Goal: Use online tool/utility: Utilize a website feature to perform a specific function

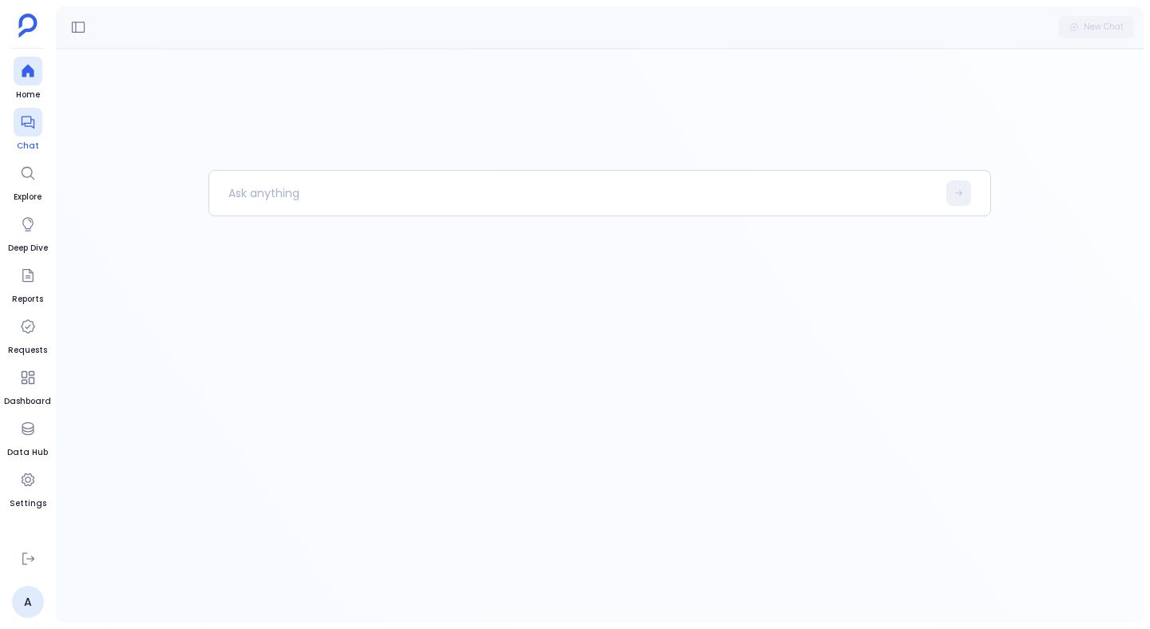
click at [34, 135] on div at bounding box center [28, 122] width 29 height 29
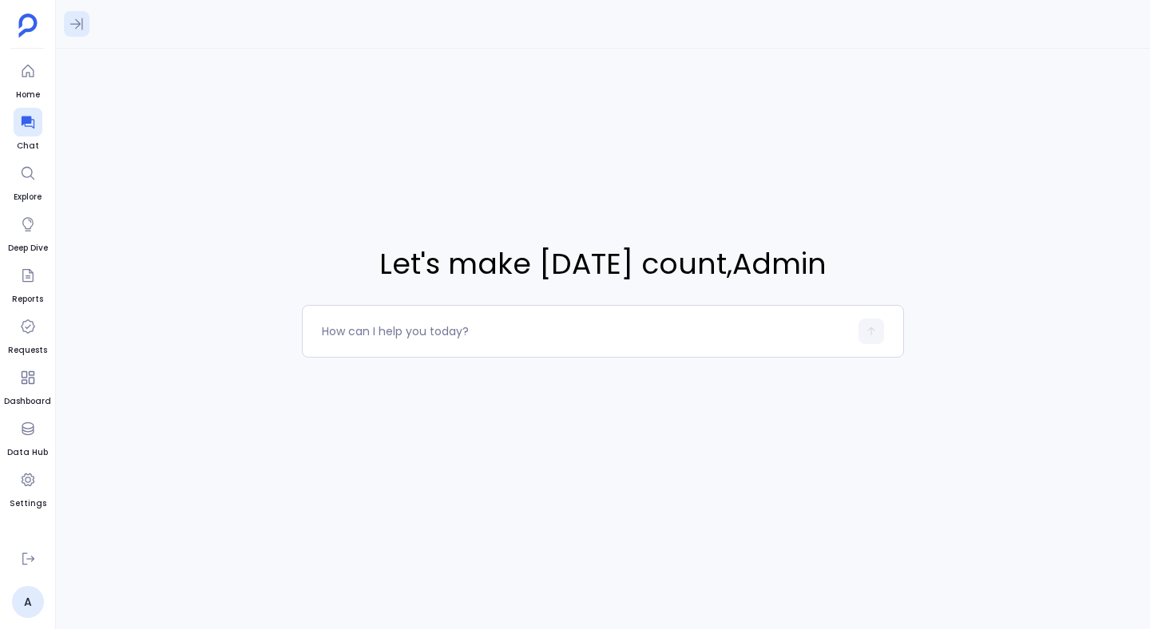
click at [73, 17] on icon at bounding box center [77, 24] width 16 height 16
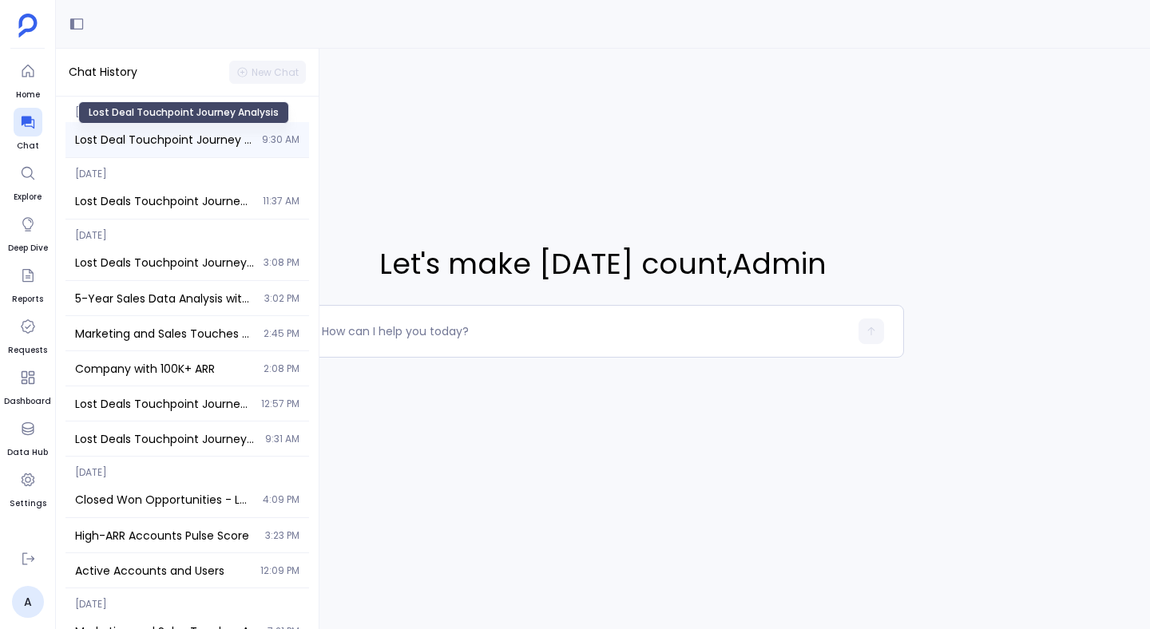
click at [139, 145] on span "Lost Deal Touchpoint Journey Analysis" at bounding box center [163, 140] width 177 height 16
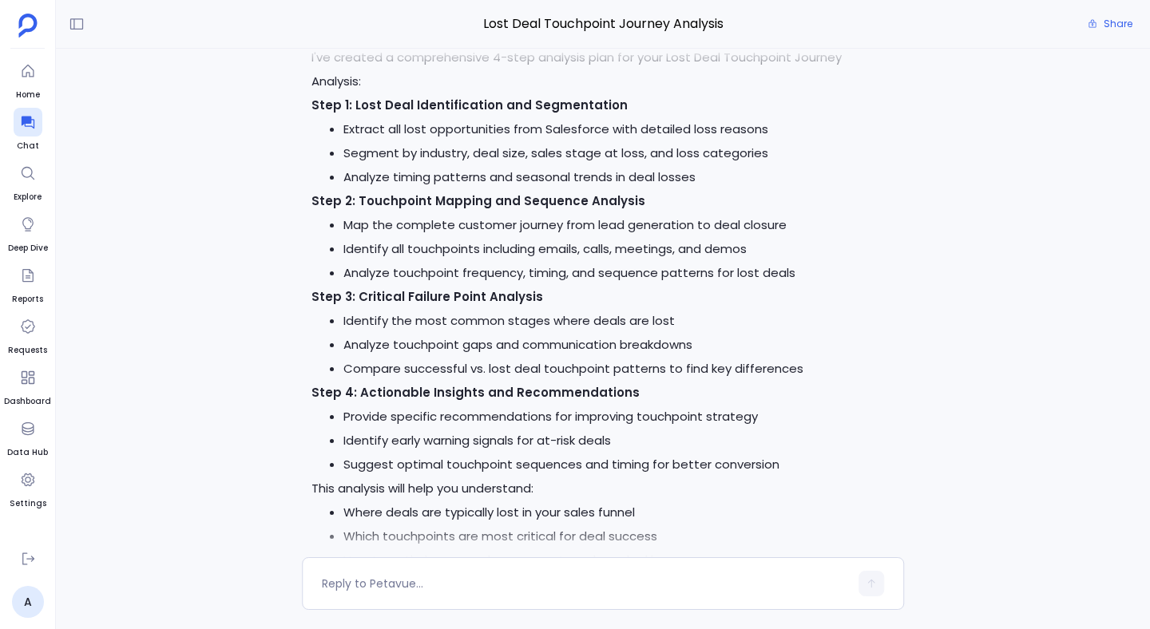
scroll to position [-3609, 0]
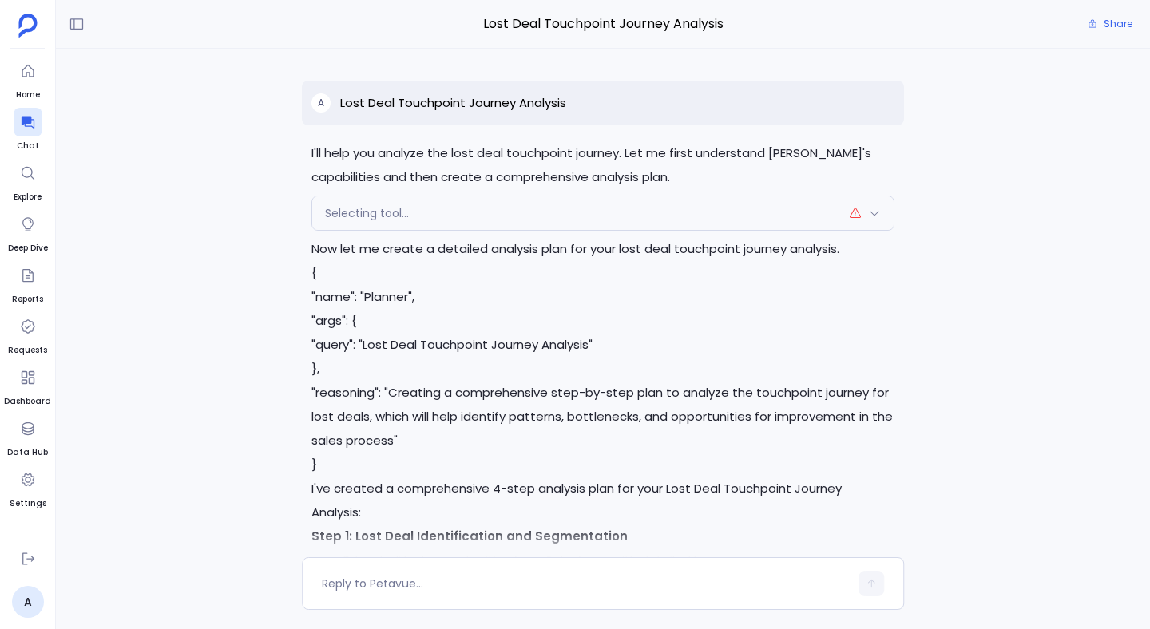
click at [373, 188] on p "I'll help you analyze the lost deal touchpoint journey. Let me first understand…" at bounding box center [602, 165] width 583 height 48
click at [373, 216] on span "Selecting tool..." at bounding box center [367, 213] width 84 height 16
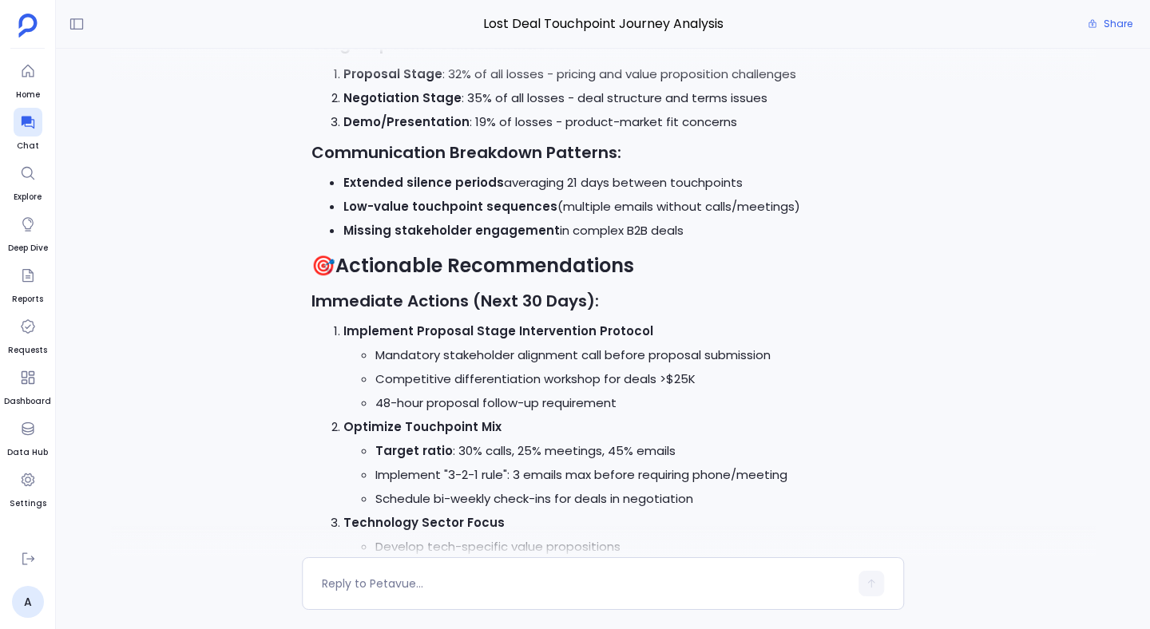
scroll to position [0, 0]
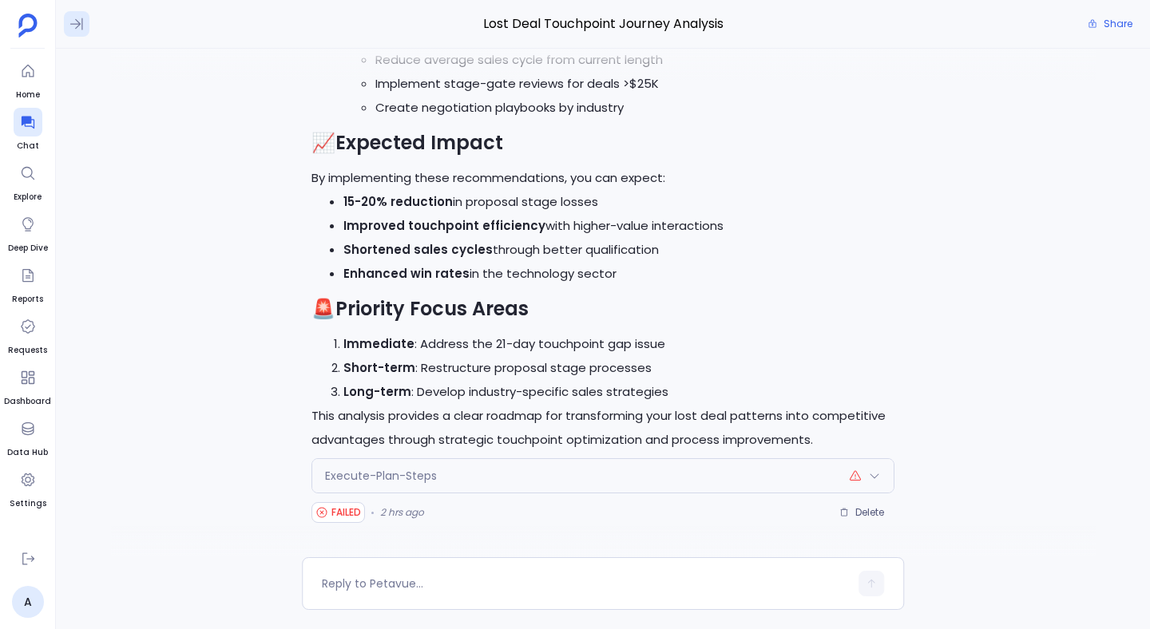
click at [76, 30] on icon at bounding box center [77, 24] width 16 height 16
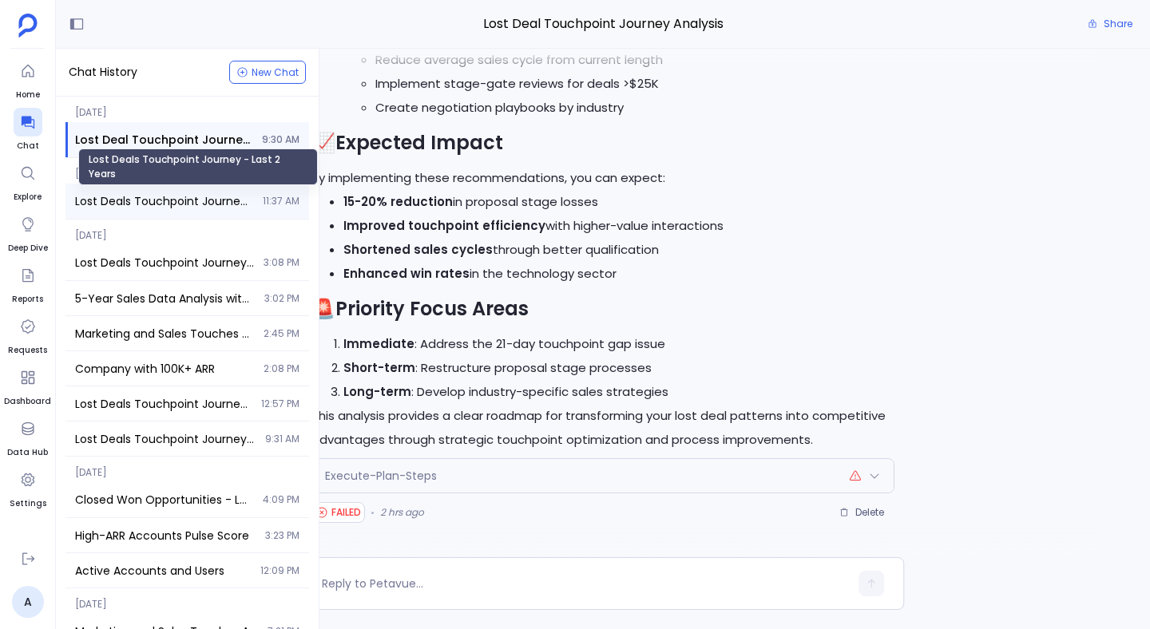
click at [100, 196] on span "Lost Deals Touchpoint Journey - Last 2 Years" at bounding box center [164, 201] width 178 height 16
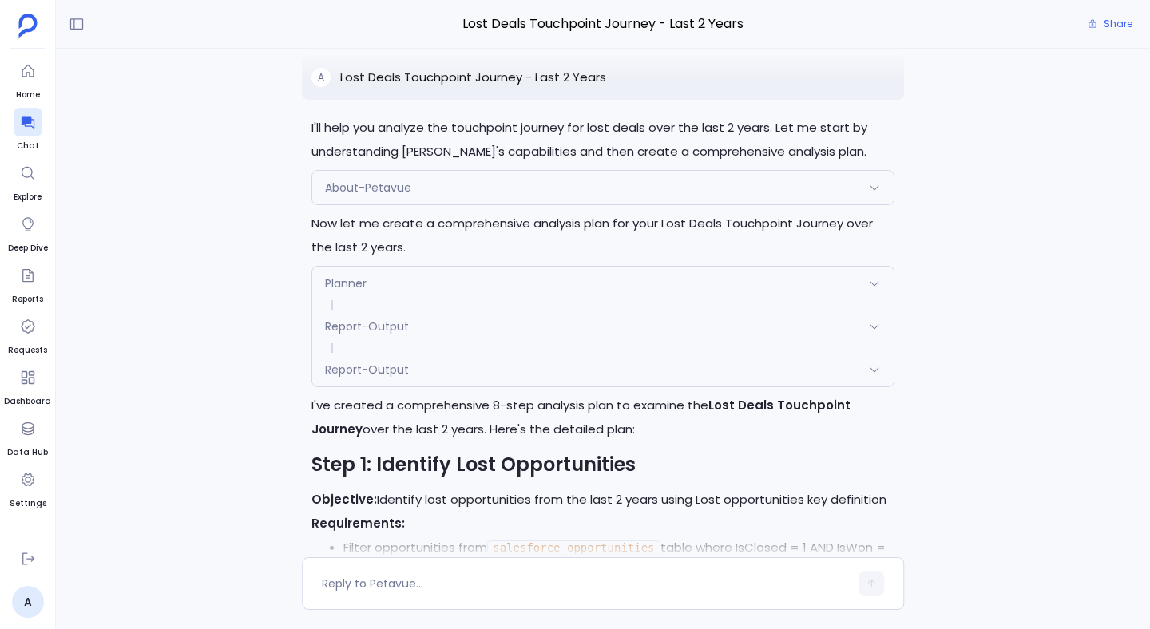
scroll to position [-3381, 0]
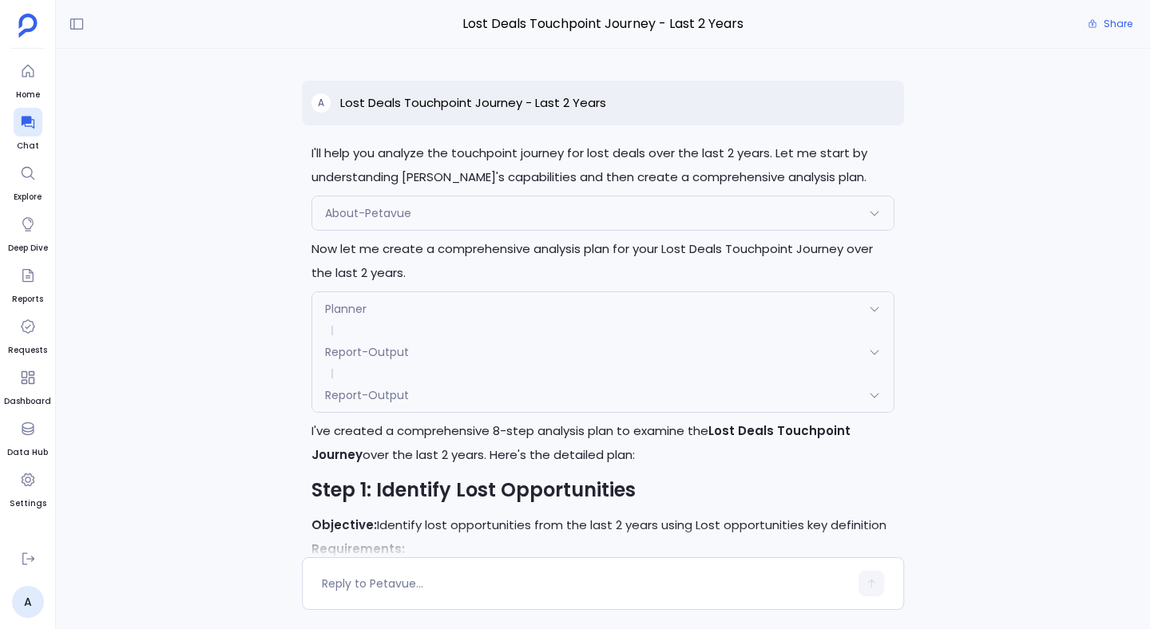
click at [341, 308] on span "Planner" at bounding box center [346, 309] width 42 height 16
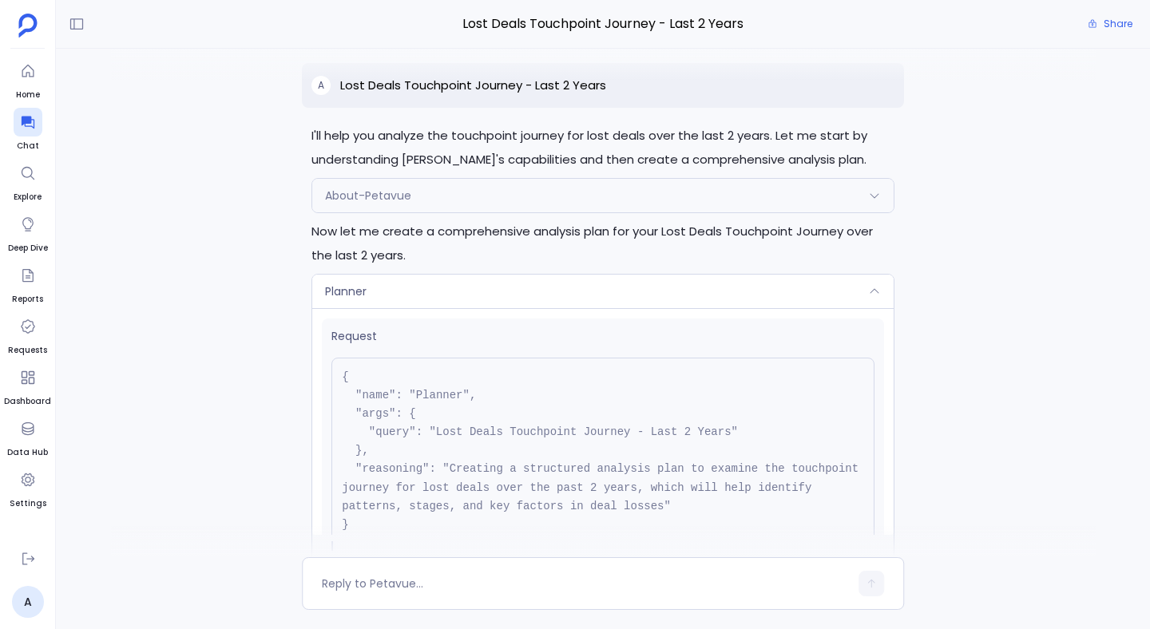
scroll to position [-3614, 0]
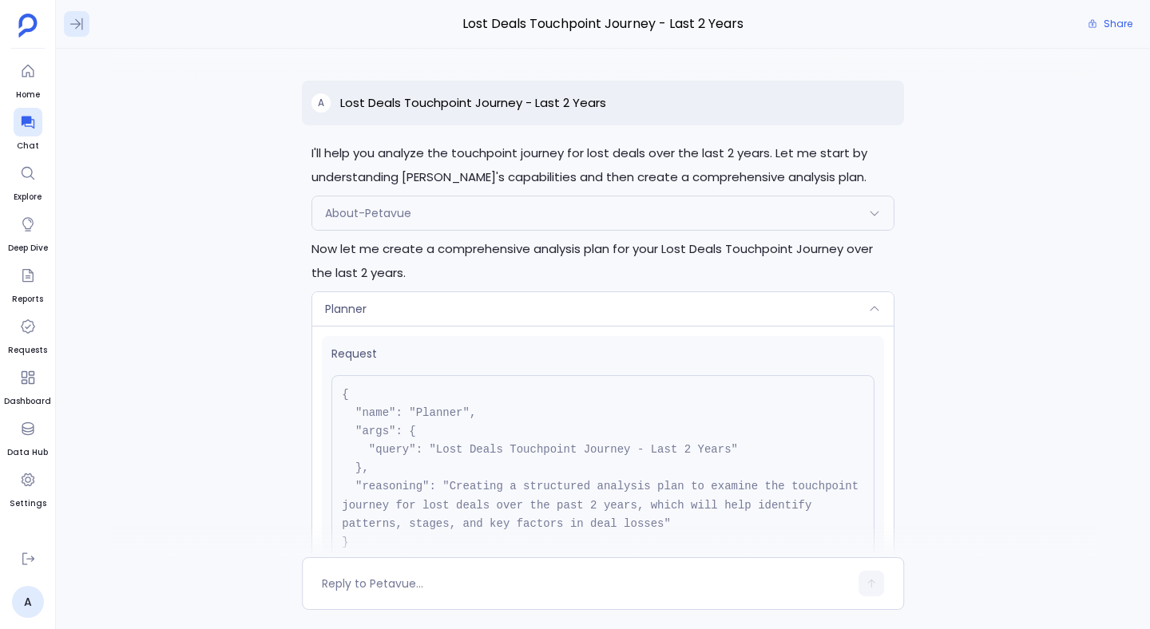
click at [80, 22] on icon at bounding box center [77, 24] width 16 height 16
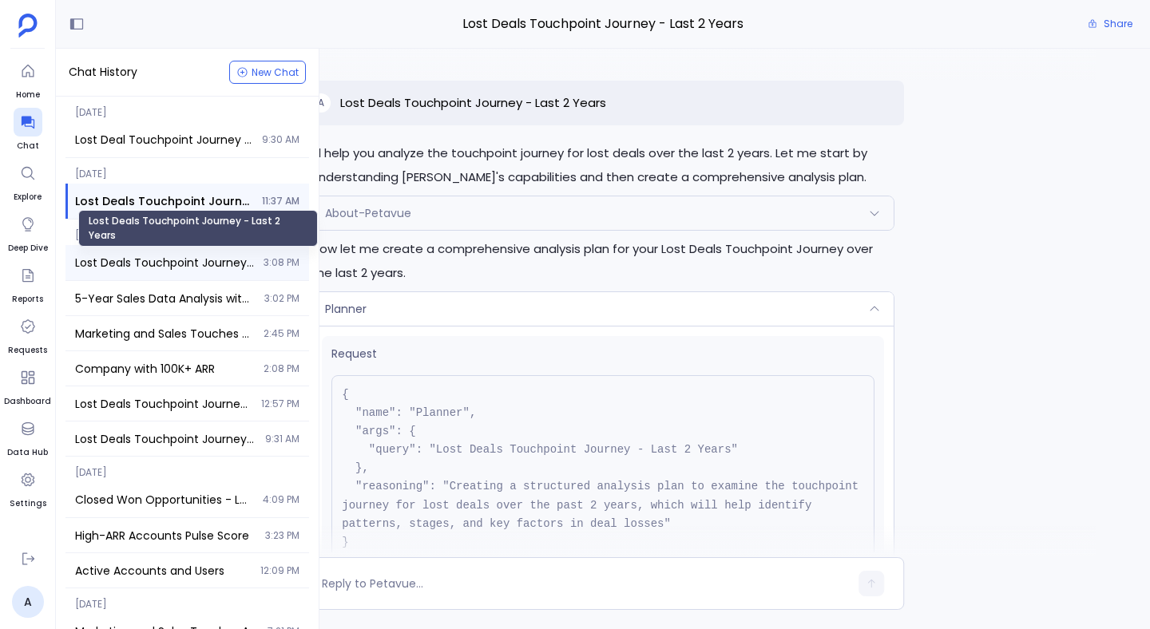
click at [122, 269] on span "Lost Deals Touchpoint Journey - Last 2 Years" at bounding box center [164, 263] width 179 height 16
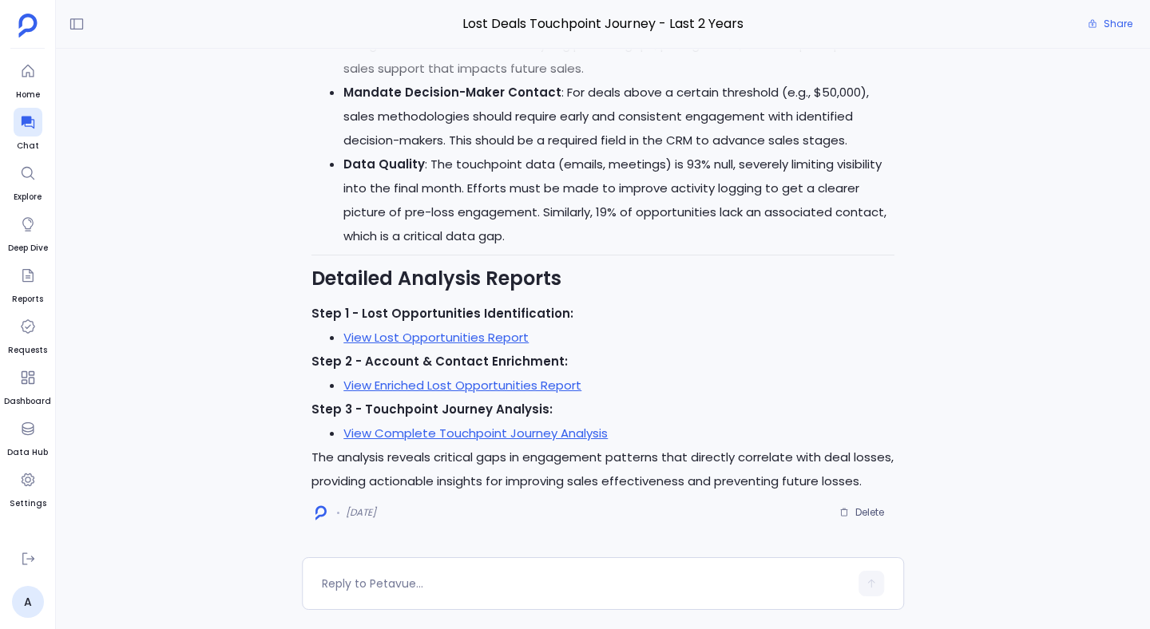
click at [217, 344] on div "Excellent! I'll now execute the approved analysis plan. Let me start with Step …" at bounding box center [603, 303] width 1094 height 509
click at [78, 16] on icon at bounding box center [77, 24] width 16 height 16
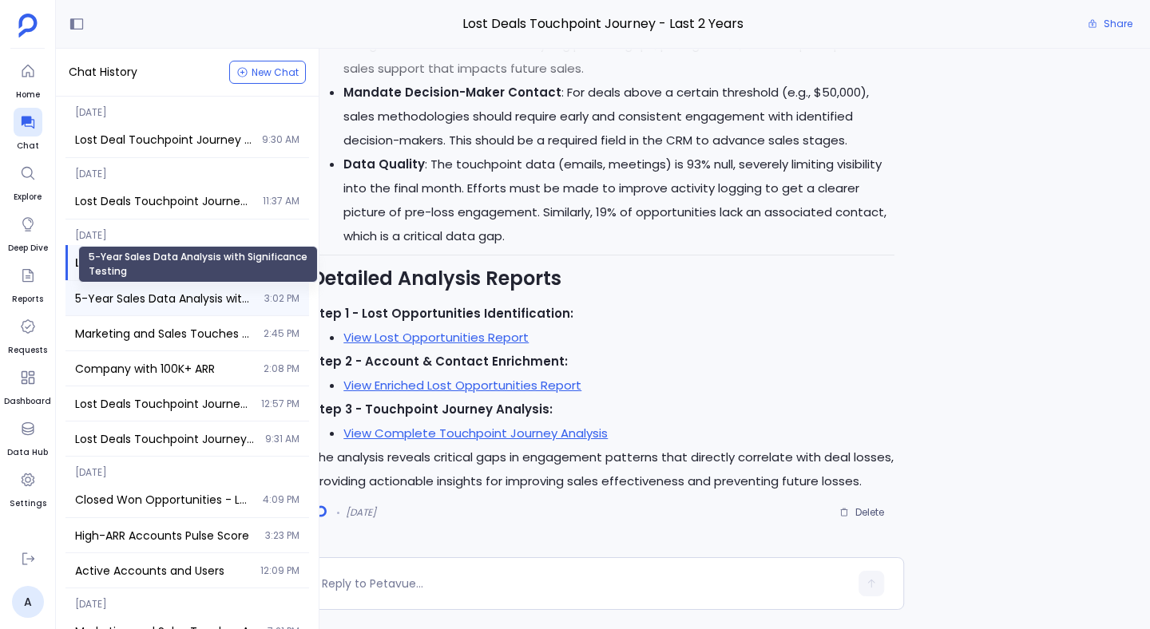
click at [204, 300] on span "5-Year Sales Data Analysis with Significance Testing" at bounding box center [165, 299] width 180 height 16
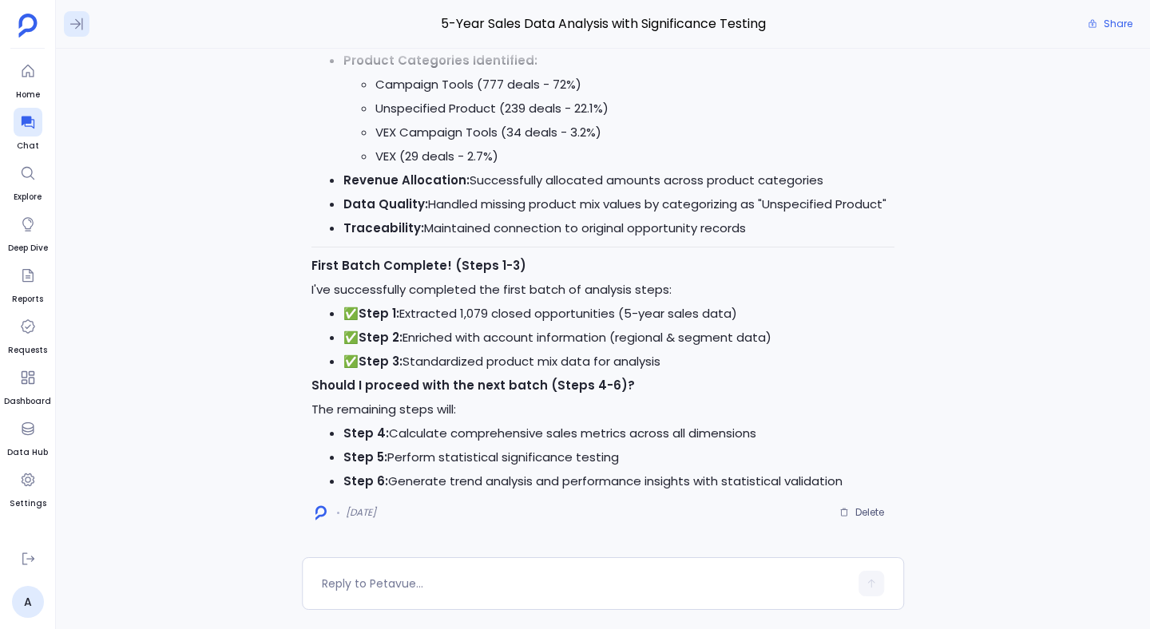
click at [74, 18] on icon at bounding box center [77, 24] width 16 height 16
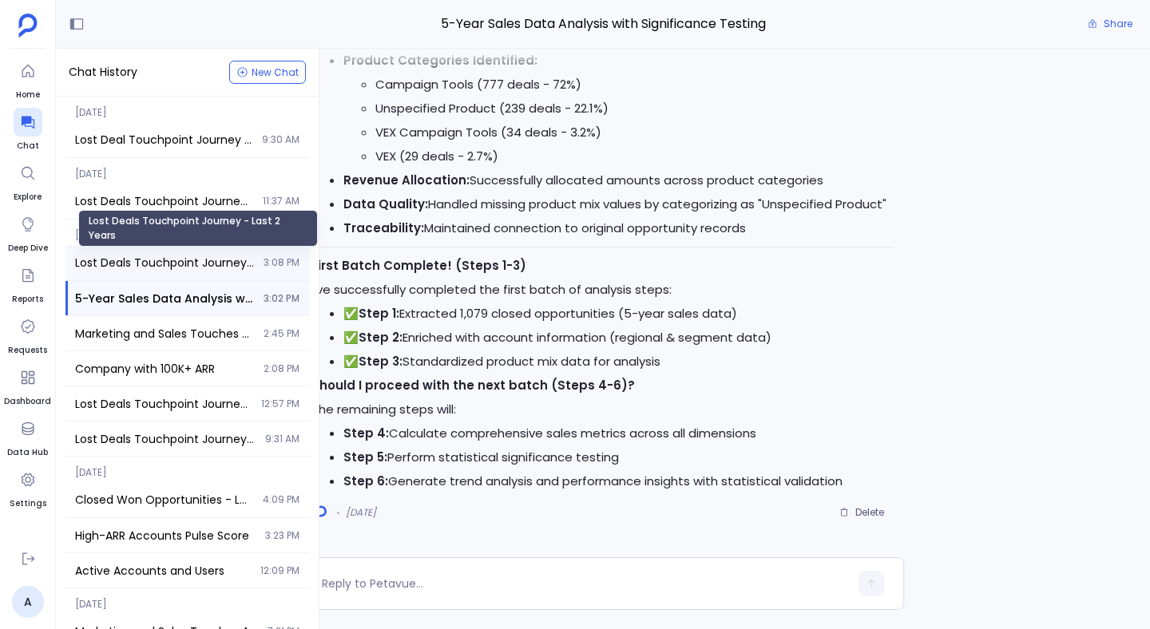
click at [141, 258] on span "Lost Deals Touchpoint Journey - Last 2 Years" at bounding box center [164, 263] width 179 height 16
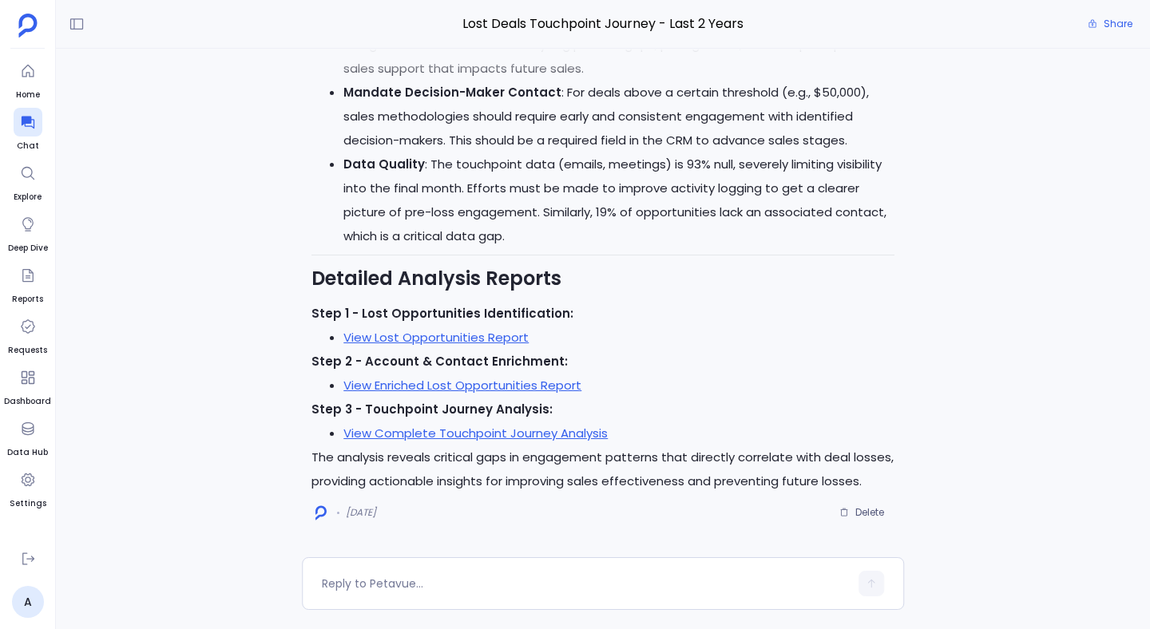
click at [442, 307] on strong "Step 1 - Lost Opportunities Identification:" at bounding box center [442, 313] width 262 height 17
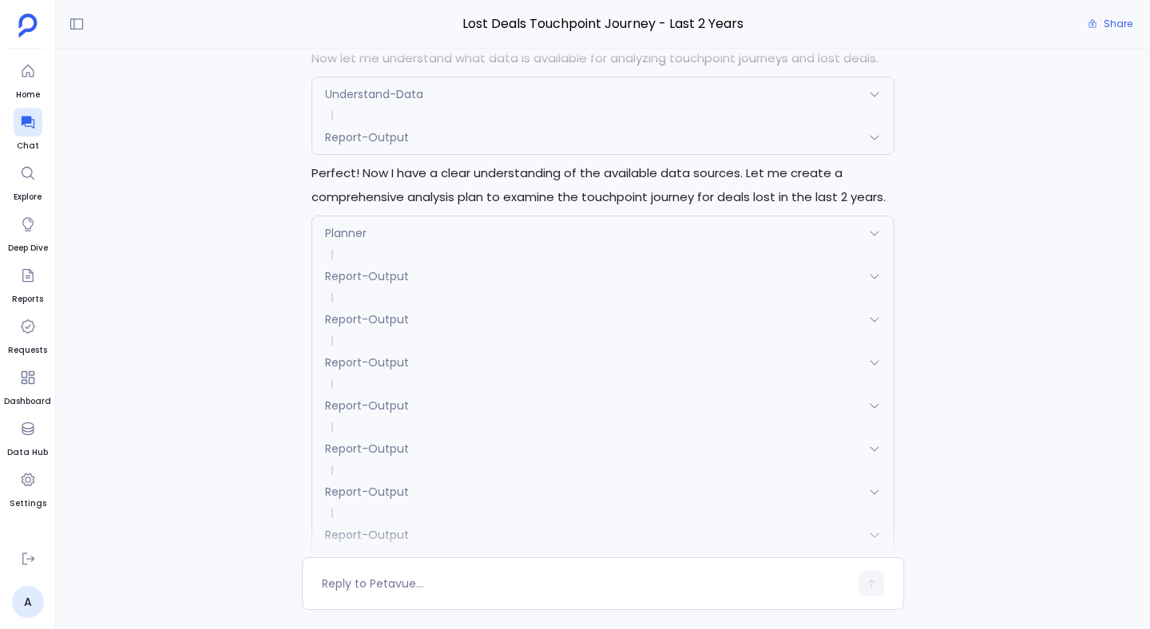
scroll to position [-6398, 0]
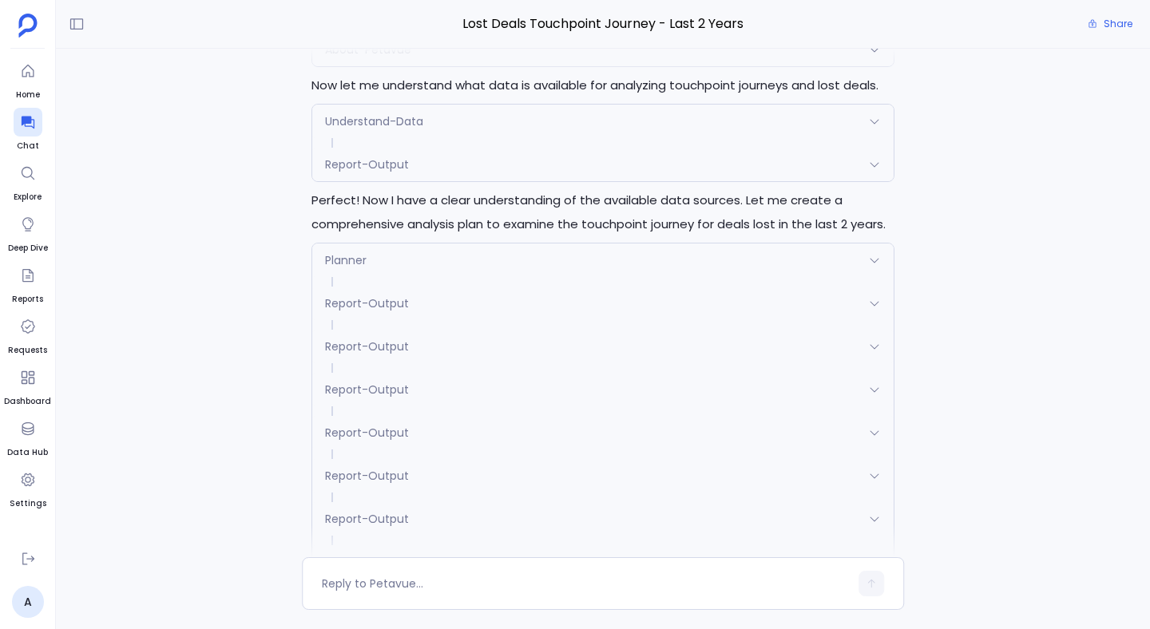
click at [542, 66] on div "About-Petavue" at bounding box center [602, 50] width 581 height 34
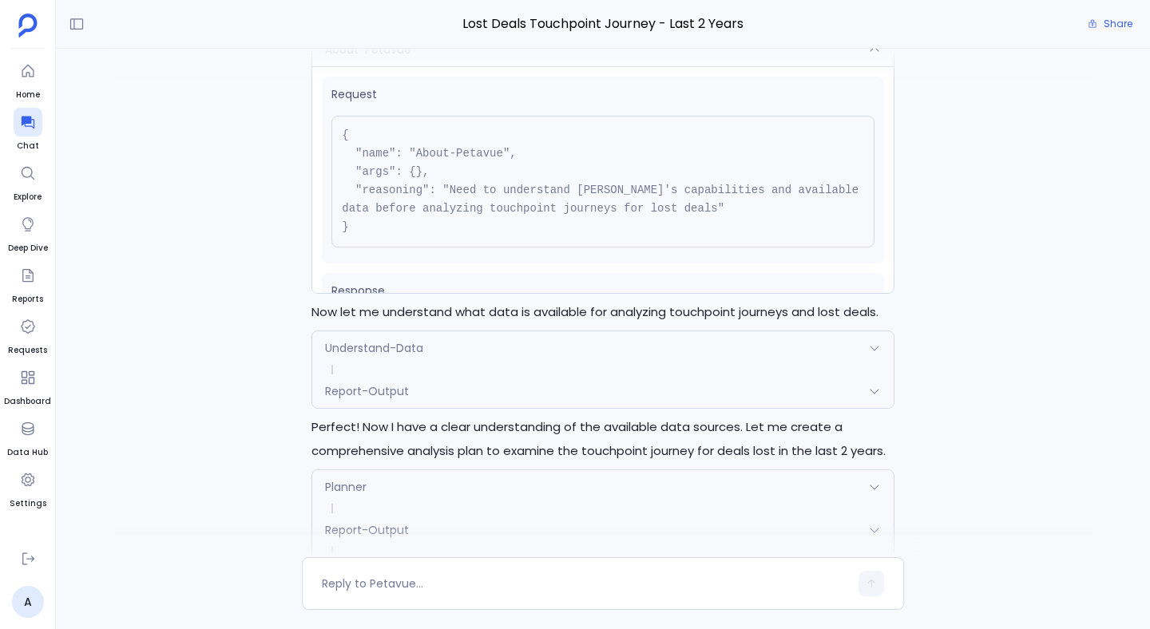
click at [542, 66] on div "About-Petavue" at bounding box center [602, 50] width 581 height 34
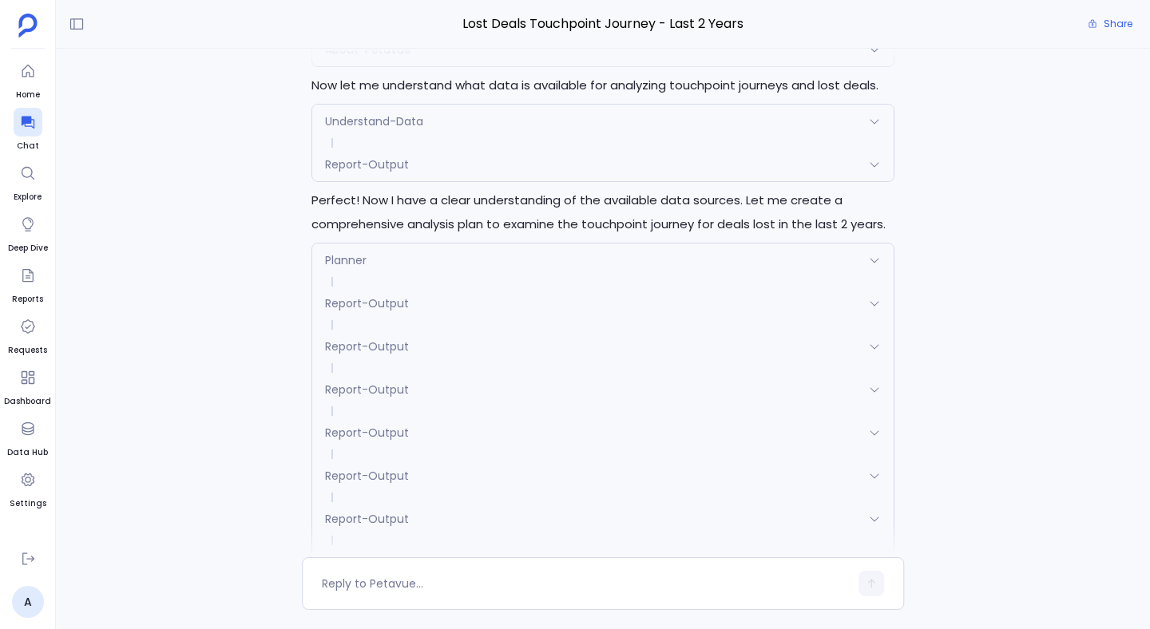
click at [505, 138] on div "Understand-Data" at bounding box center [602, 122] width 581 height 34
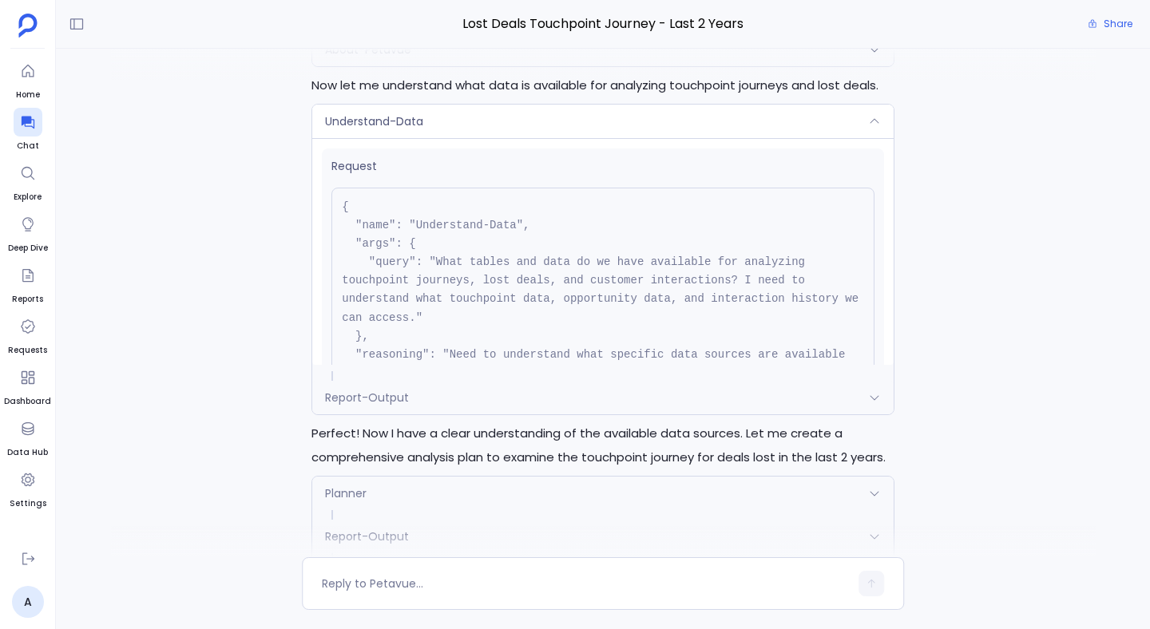
click at [505, 138] on div "Understand-Data" at bounding box center [602, 122] width 581 height 34
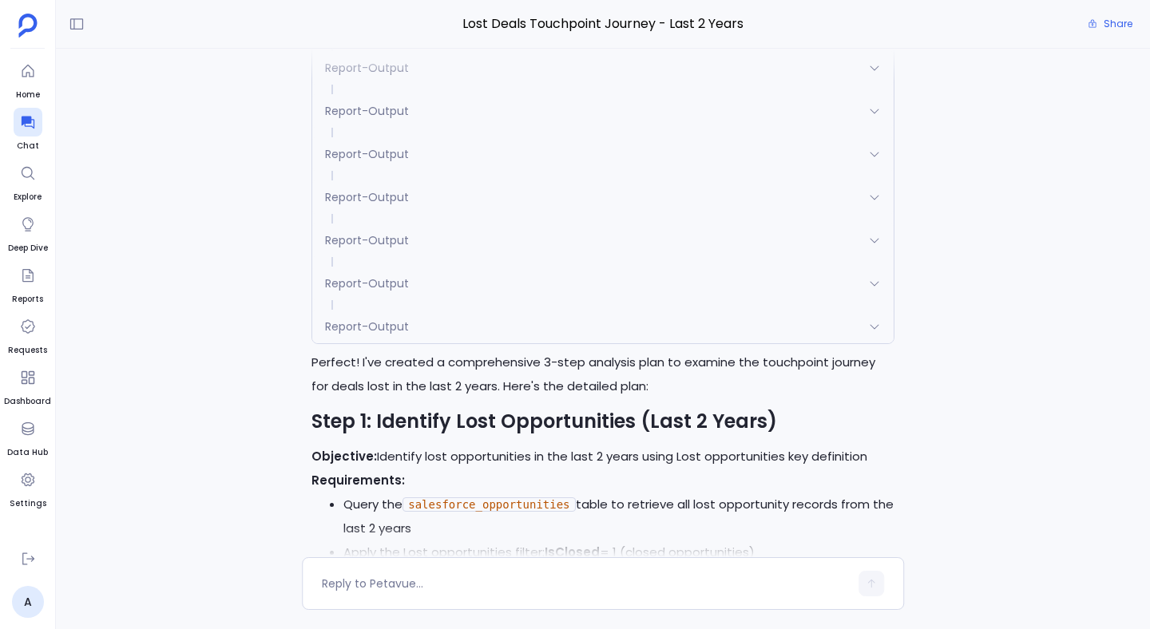
scroll to position [-6090, 0]
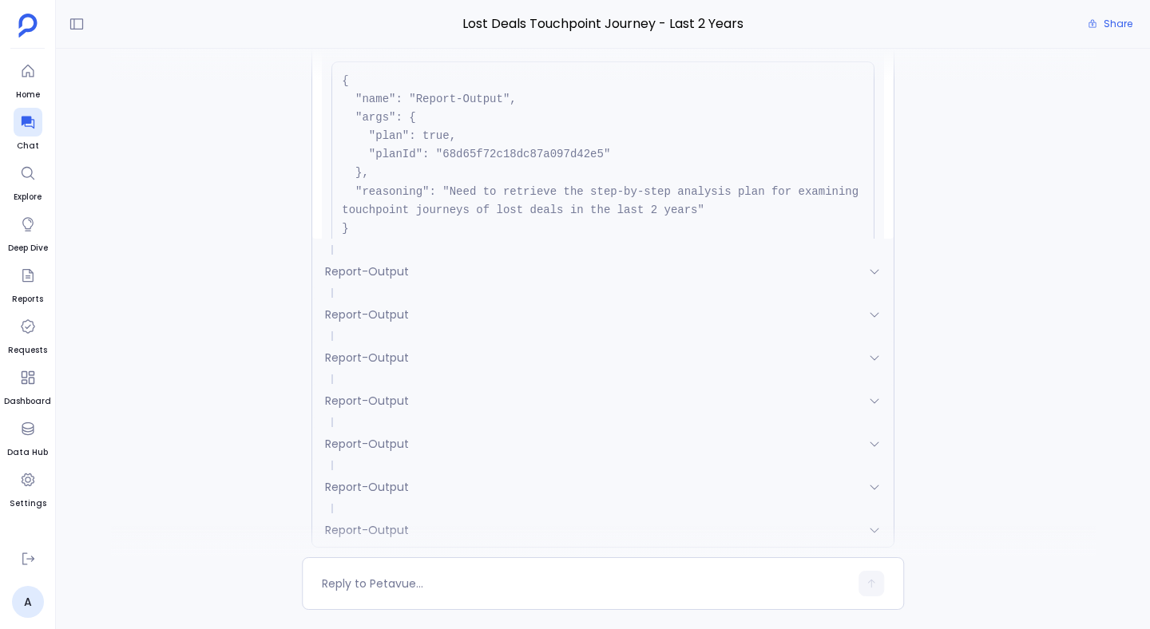
scroll to position [-6330, 0]
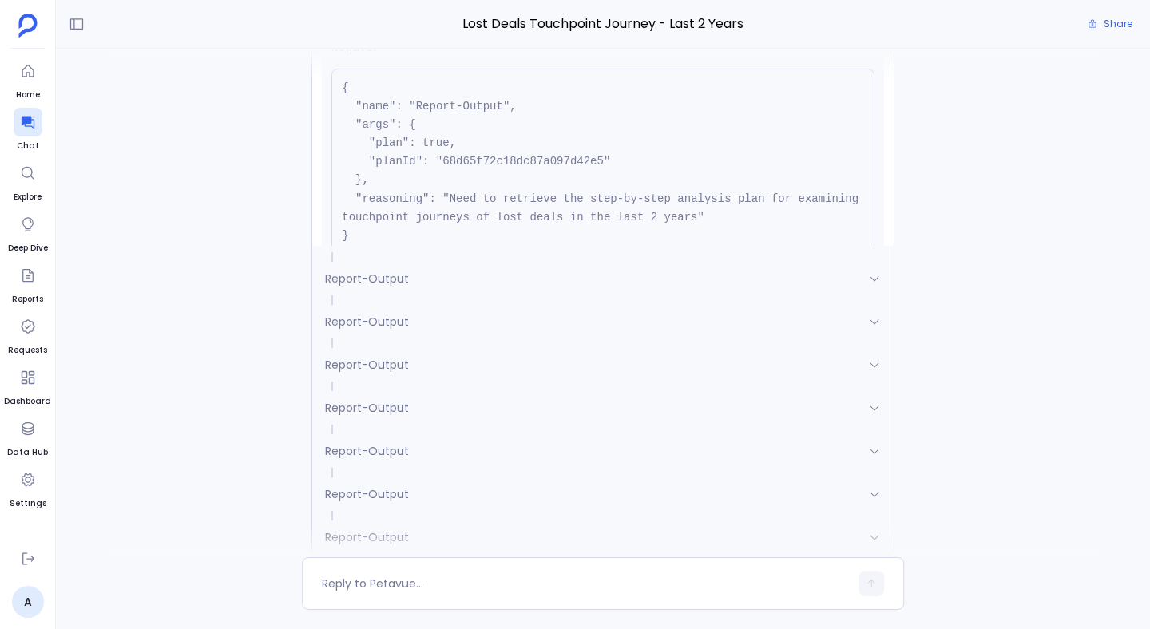
click at [487, 19] on div "Report-Output" at bounding box center [602, 3] width 581 height 34
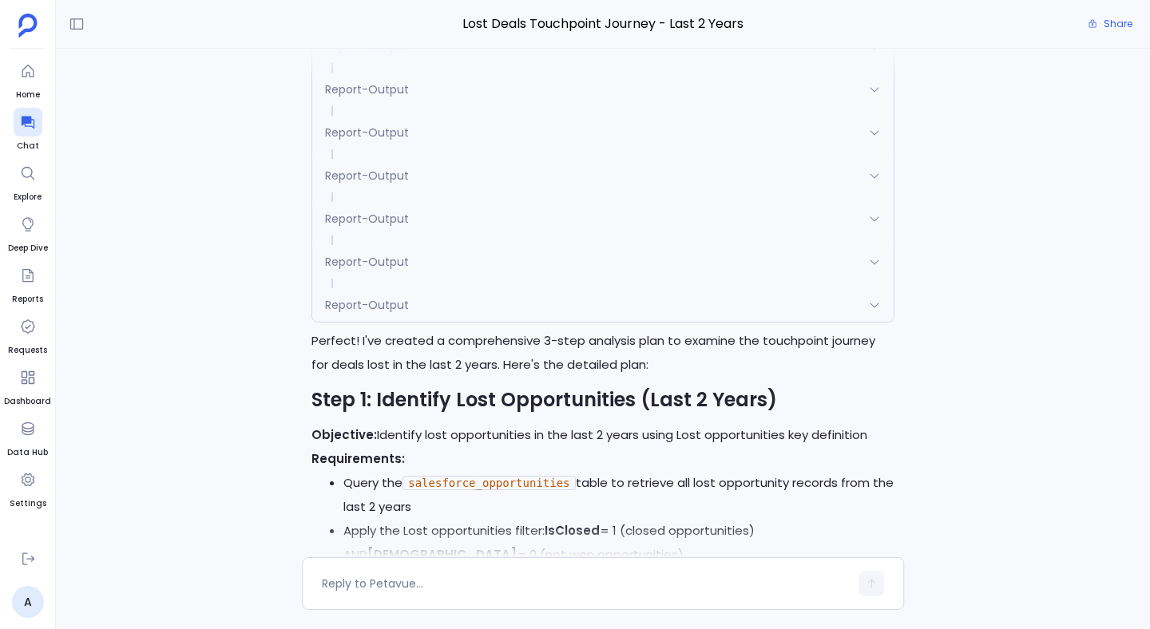
scroll to position [-6090, 0]
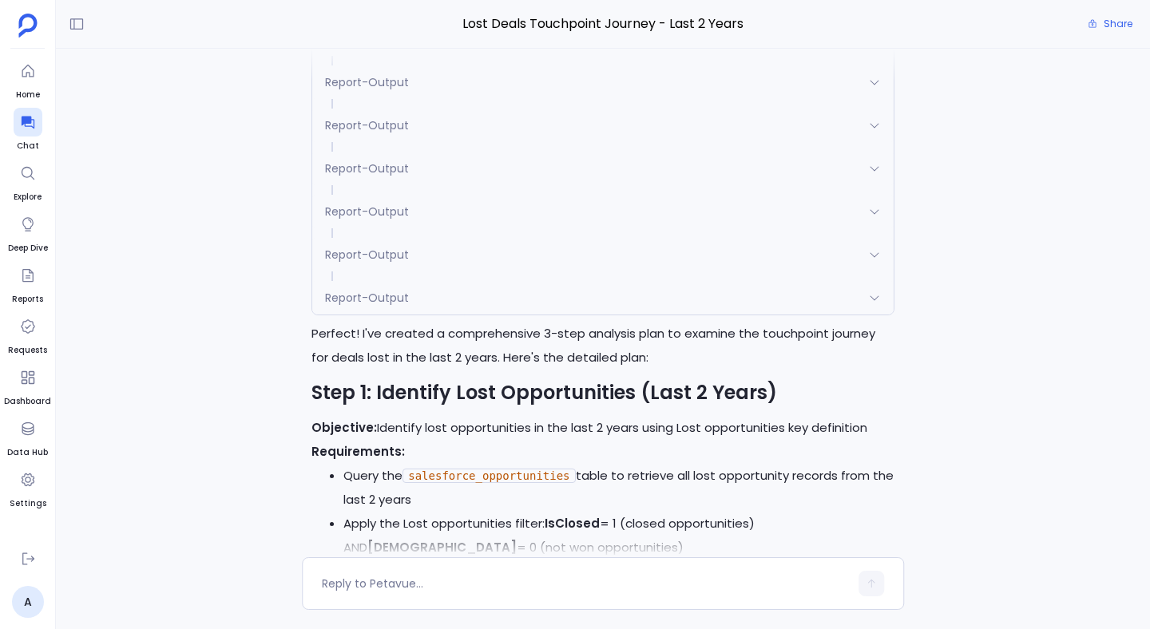
click at [843, 99] on div "Report-Output" at bounding box center [602, 82] width 581 height 34
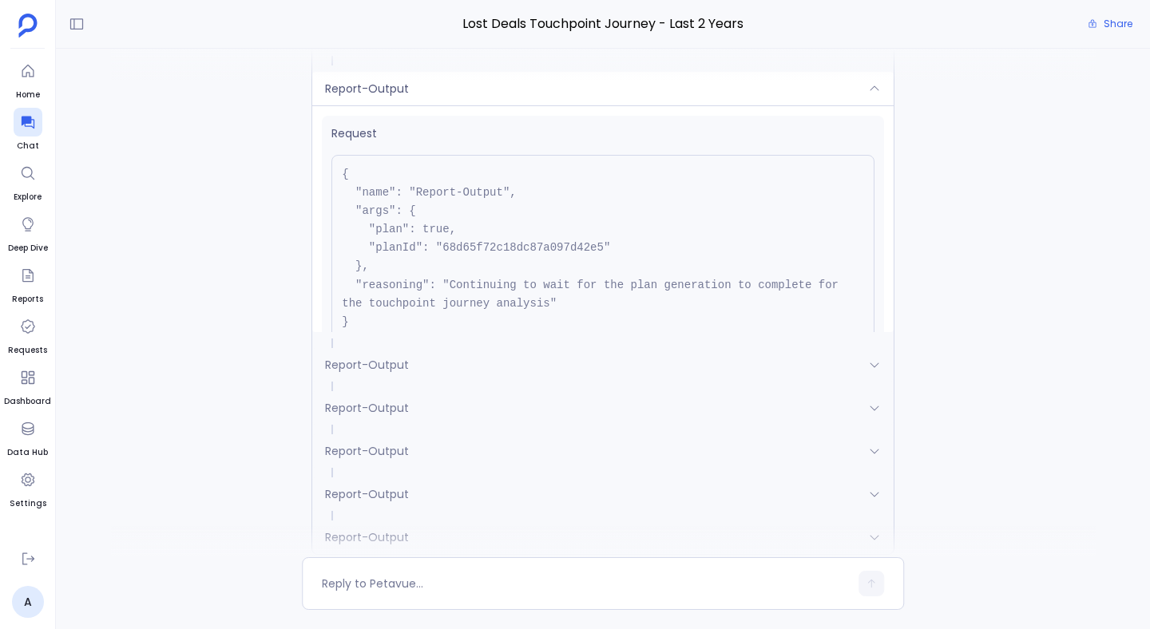
click at [843, 105] on div "Report-Output" at bounding box center [602, 89] width 581 height 34
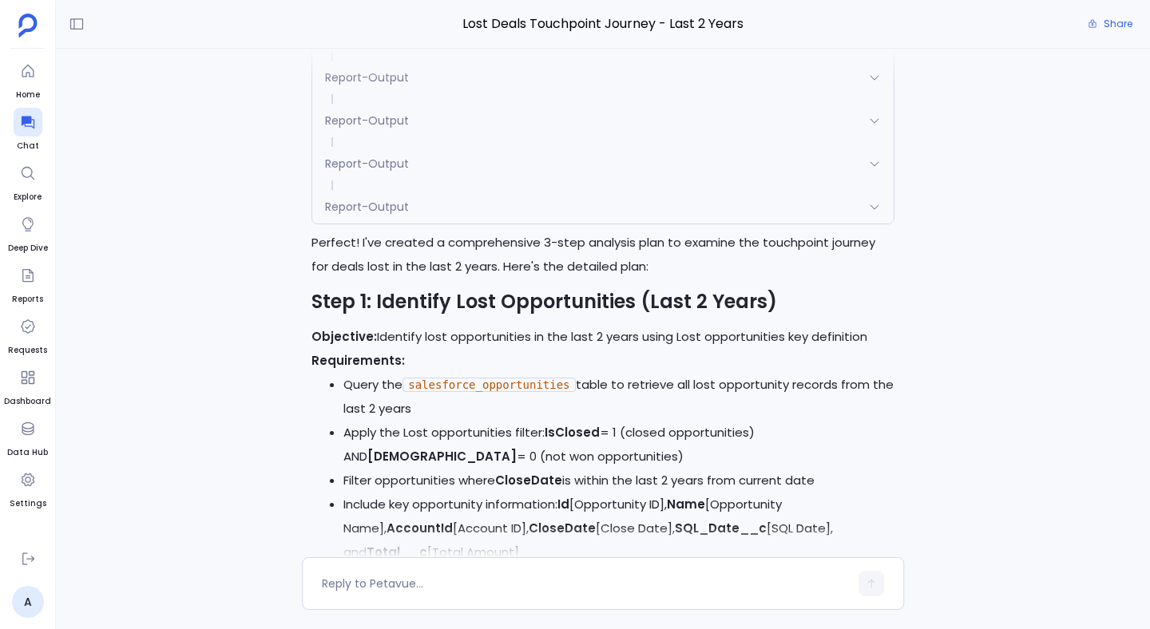
click at [776, 94] on div "Report-Output" at bounding box center [602, 78] width 581 height 34
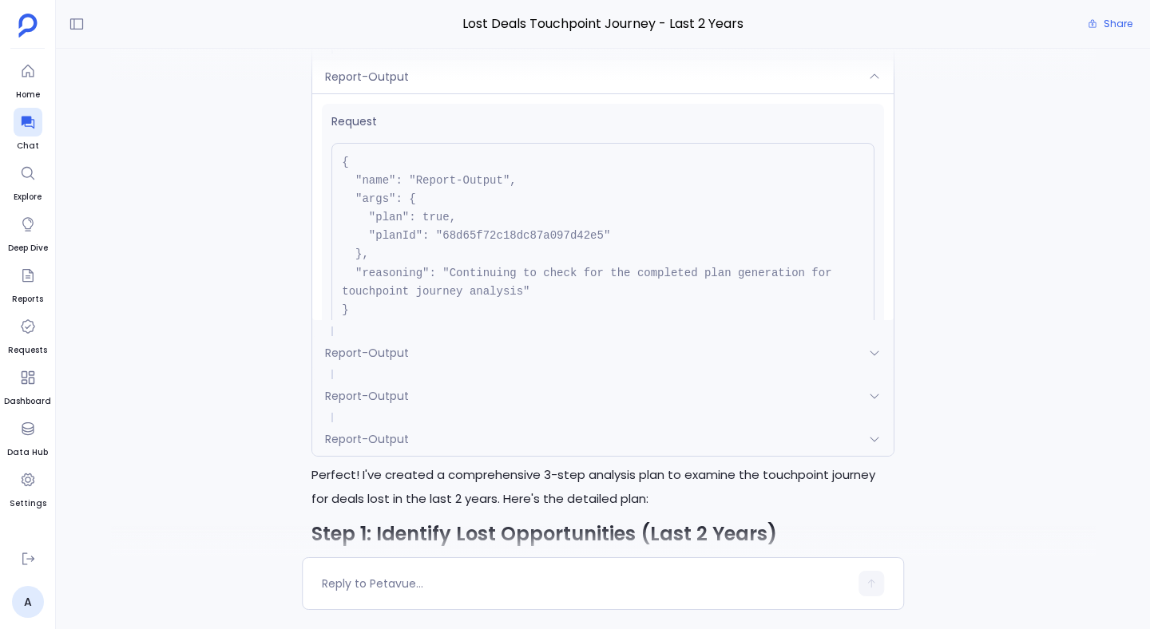
scroll to position [-6238, 0]
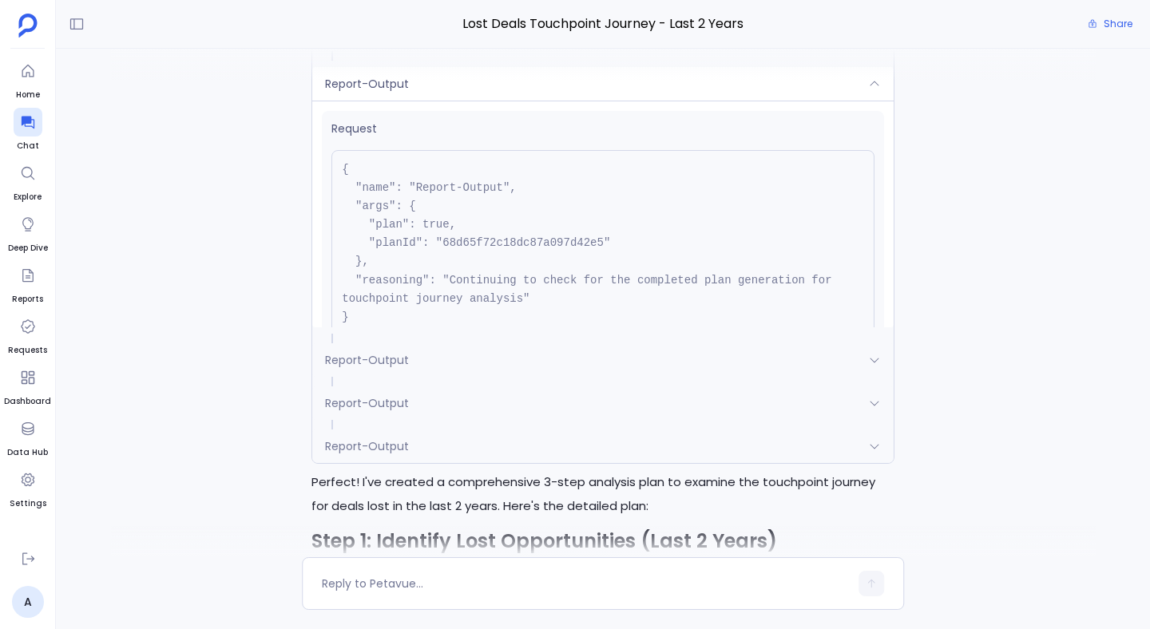
click at [776, 101] on div "Report-Output" at bounding box center [602, 84] width 581 height 34
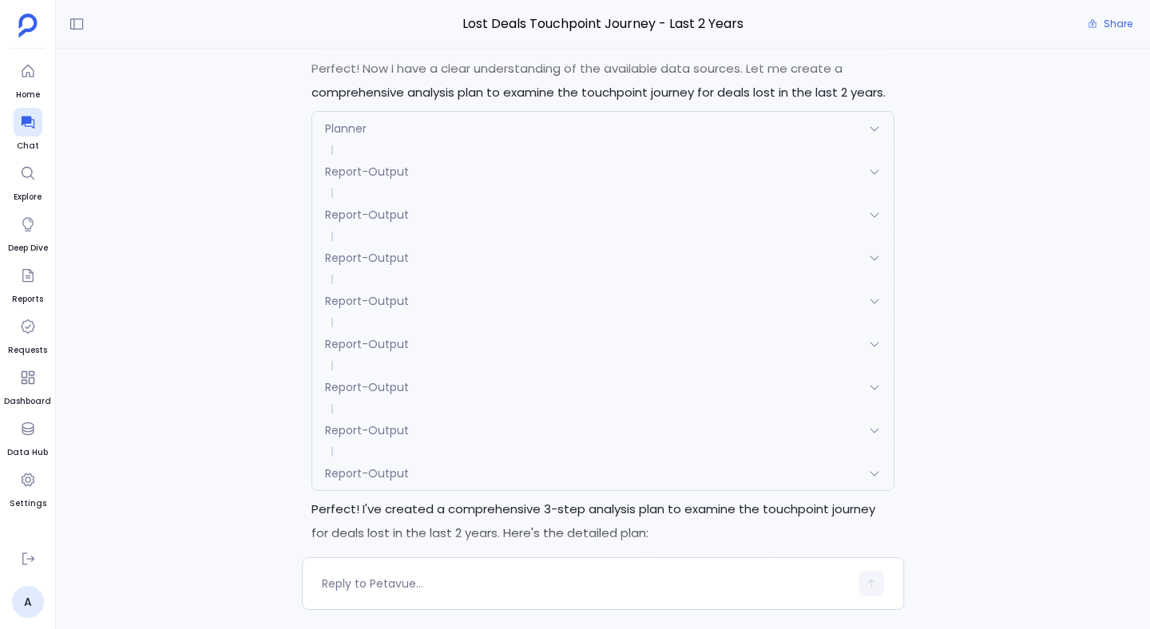
scroll to position [-6271, 0]
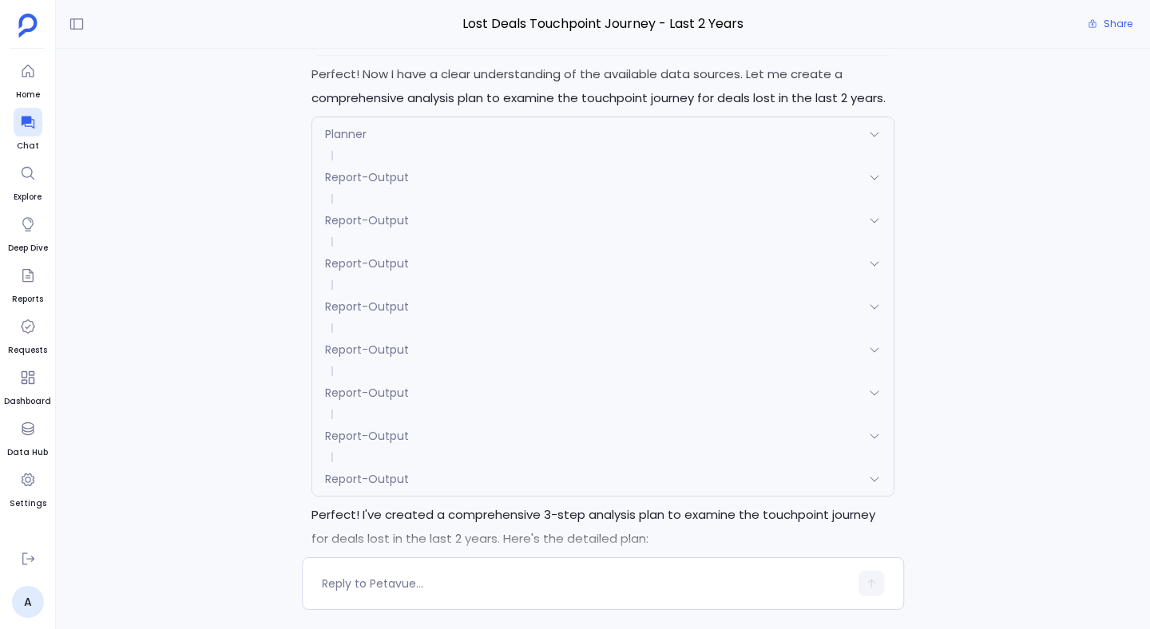
click at [495, 161] on span at bounding box center [602, 156] width 581 height 10
click at [488, 194] on div "Report-Output" at bounding box center [602, 178] width 581 height 34
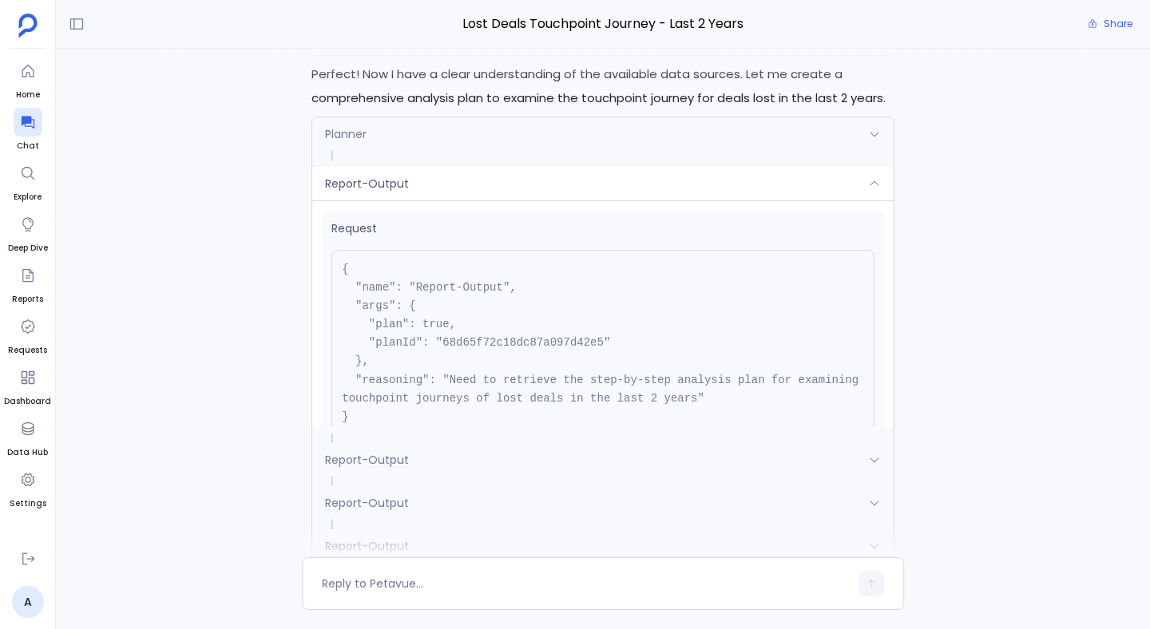
scroll to position [-6356, 0]
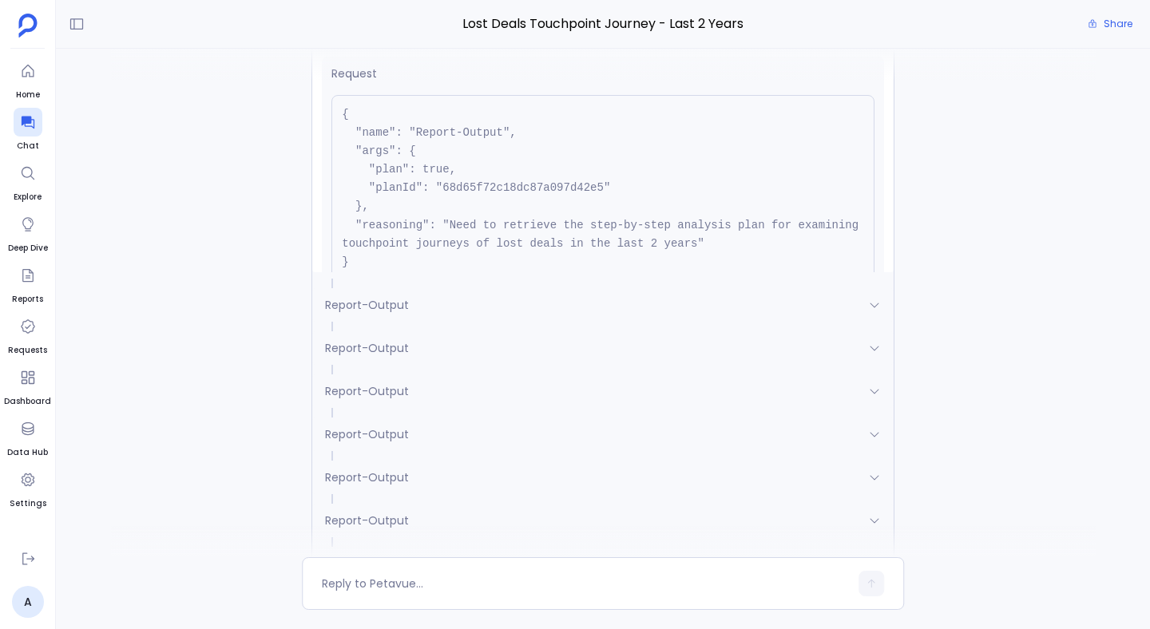
click at [499, 46] on div "Report-Output" at bounding box center [602, 29] width 581 height 34
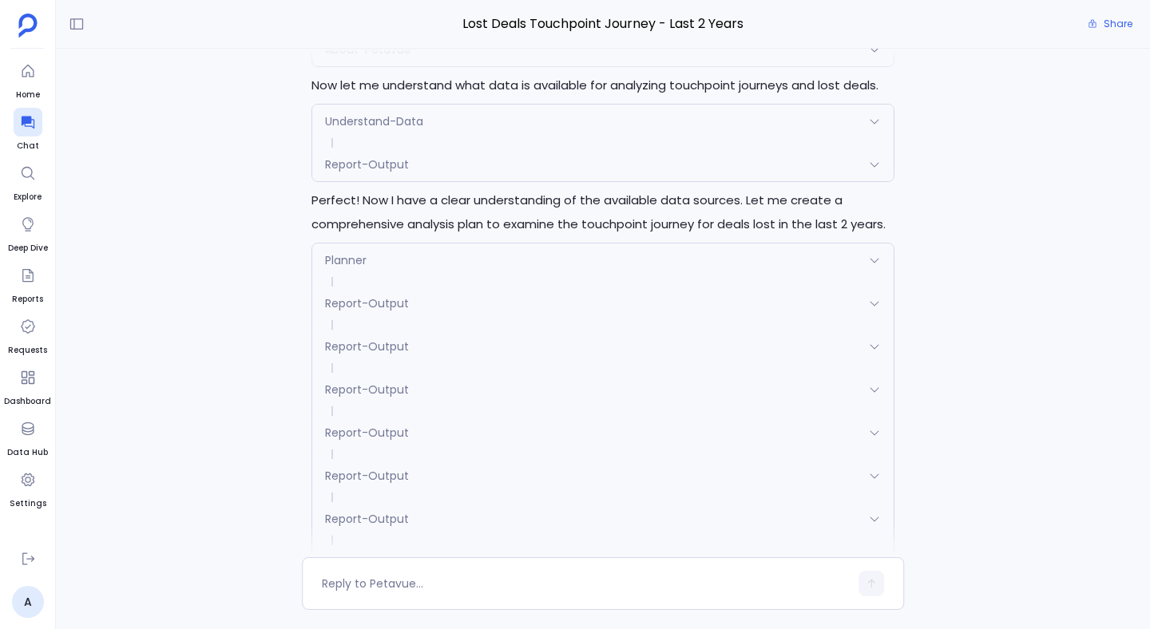
click at [479, 66] on div "About-Petavue" at bounding box center [602, 50] width 581 height 34
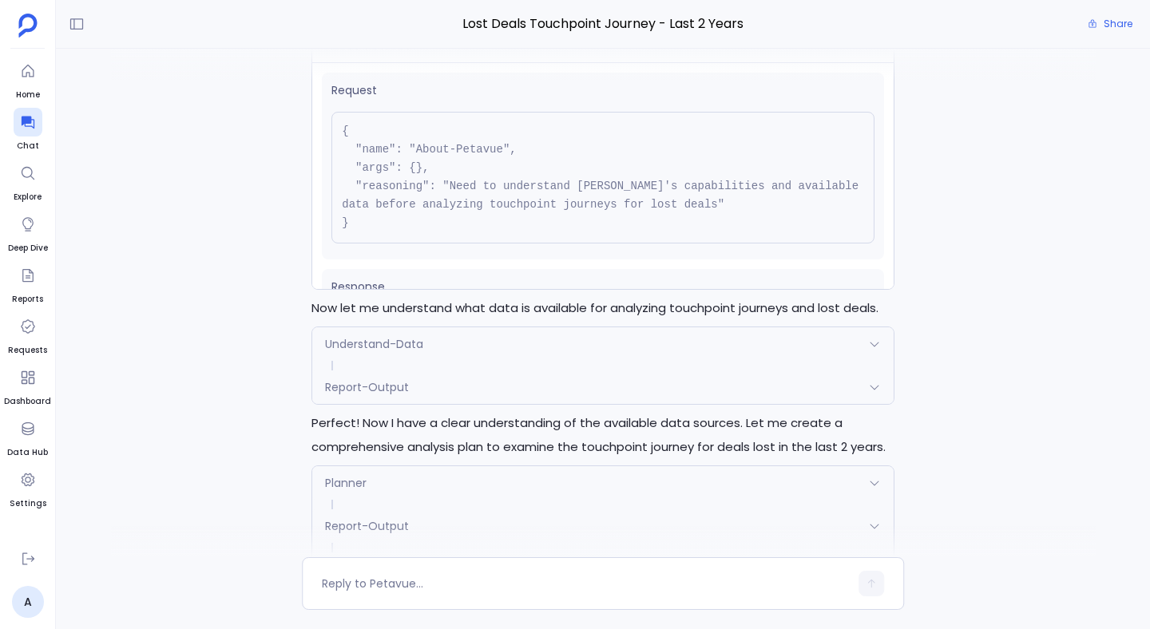
scroll to position [-6625, 0]
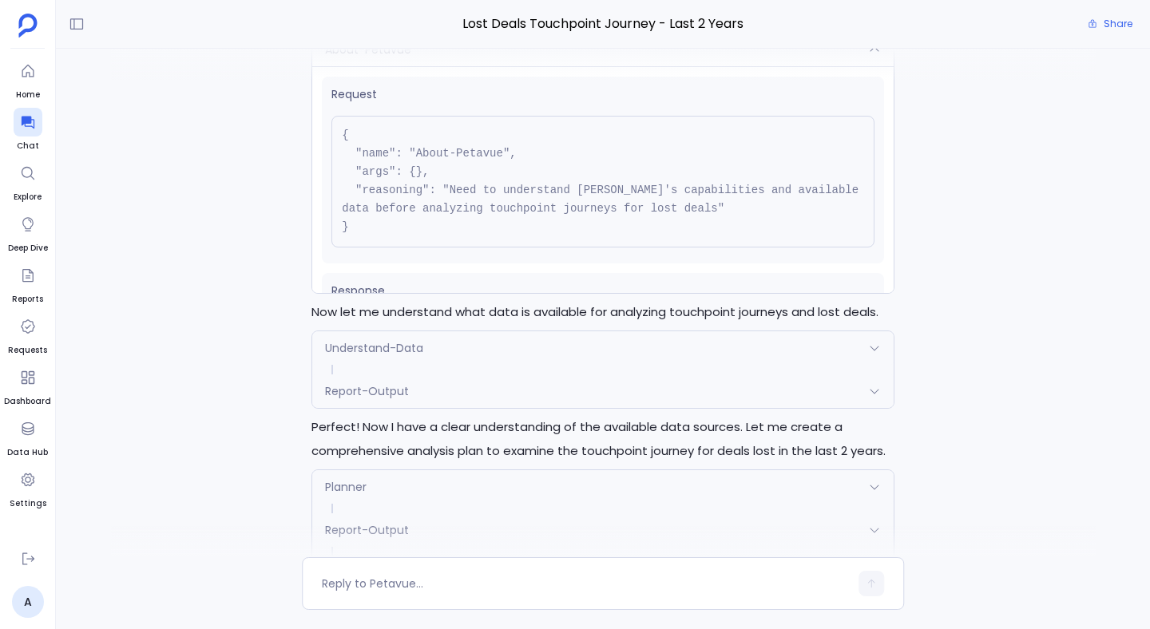
click at [462, 66] on div "About-Petavue" at bounding box center [602, 50] width 581 height 34
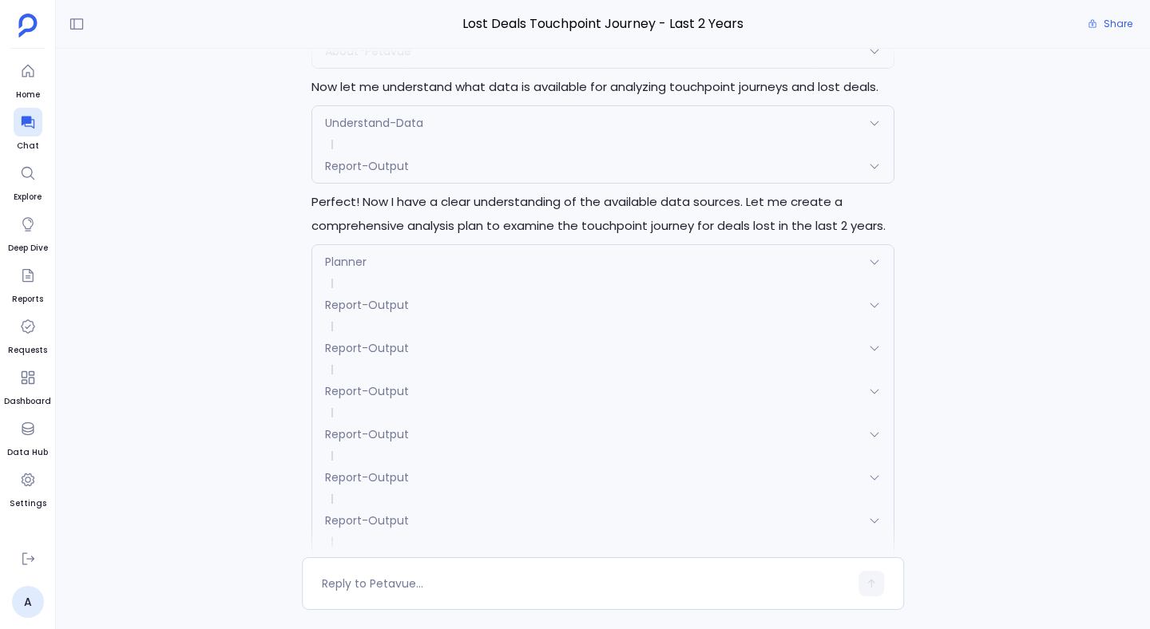
scroll to position [-6397, 0]
click at [468, 66] on div "About-Petavue" at bounding box center [602, 50] width 581 height 34
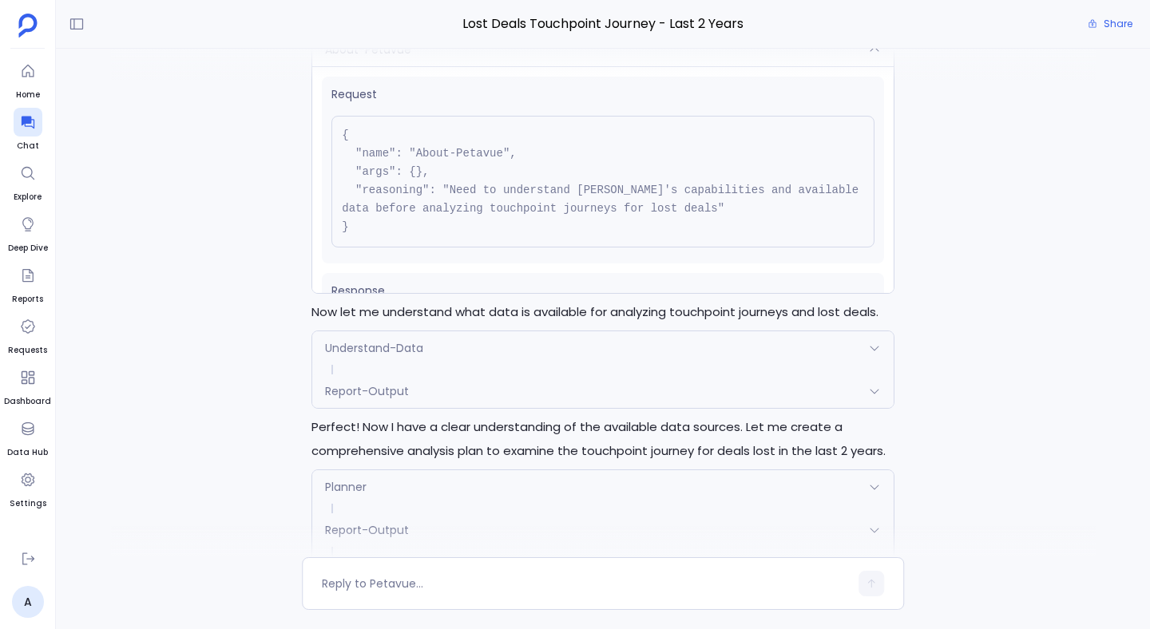
click at [468, 66] on div "About-Petavue" at bounding box center [602, 50] width 581 height 34
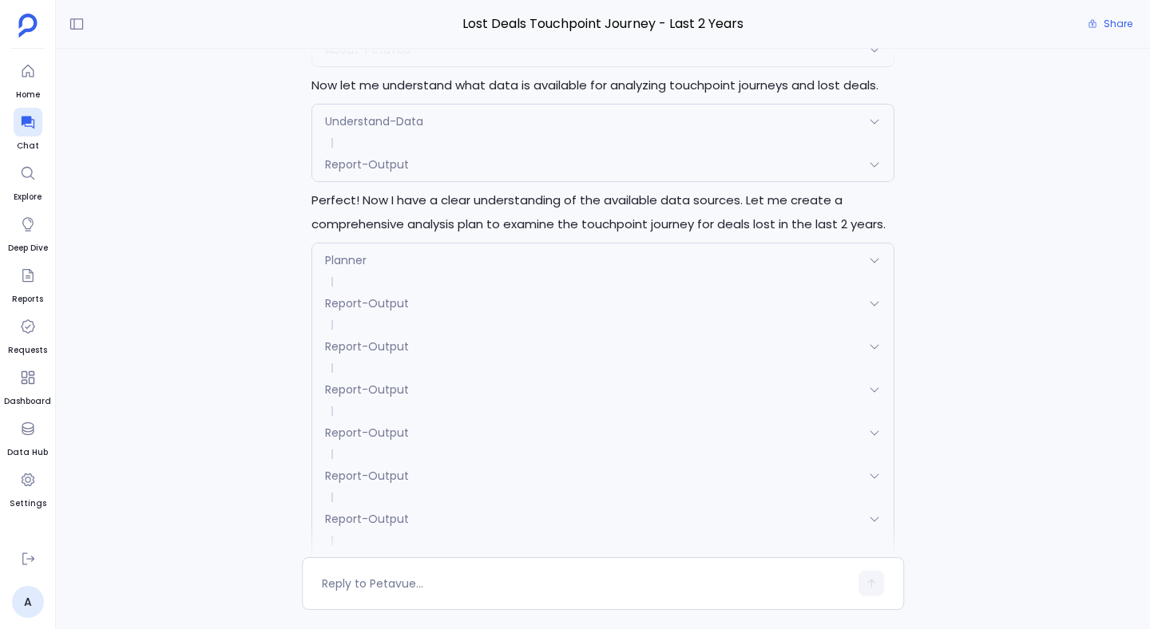
click at [468, 66] on div "About-Petavue" at bounding box center [602, 50] width 581 height 34
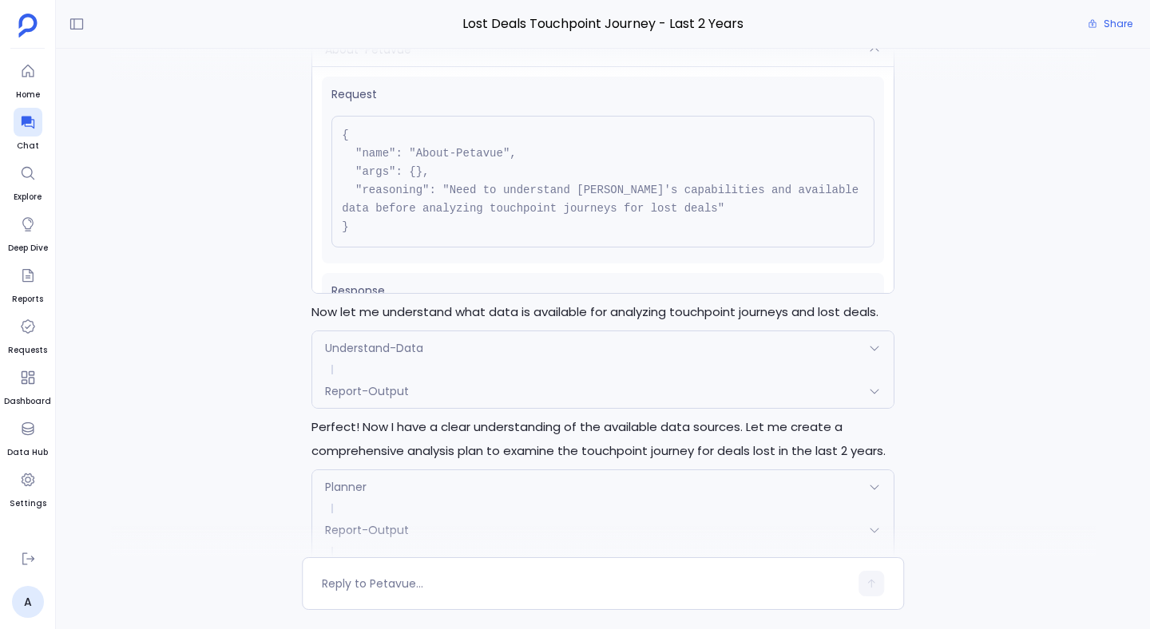
click at [468, 66] on div "About-Petavue" at bounding box center [602, 50] width 581 height 34
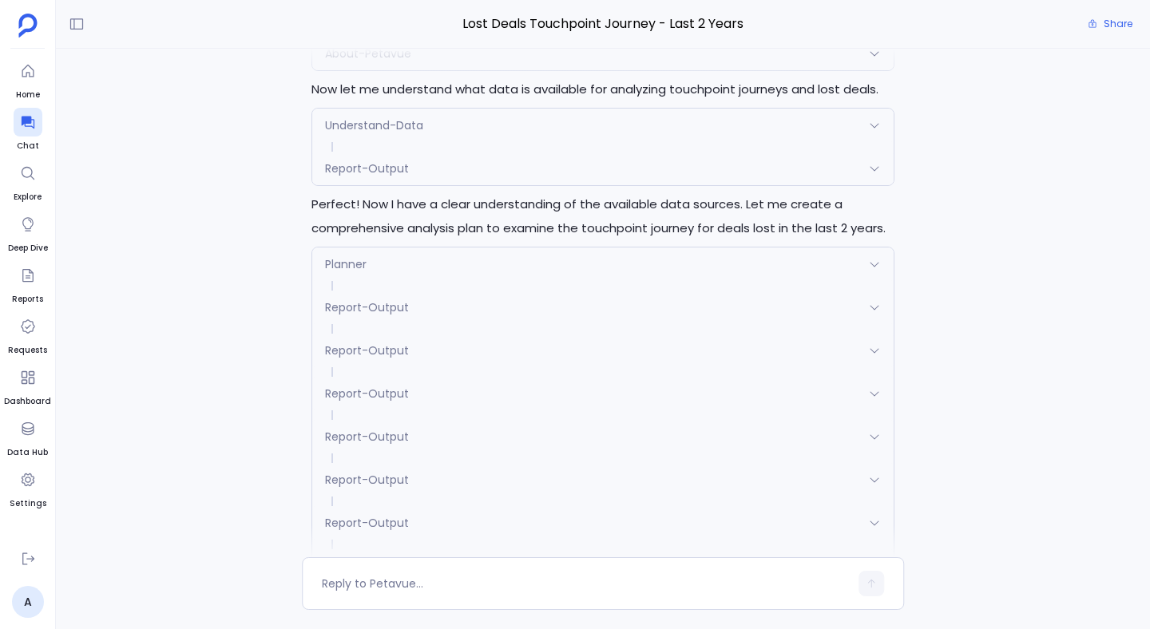
click at [468, 70] on div "About-Petavue" at bounding box center [602, 54] width 581 height 34
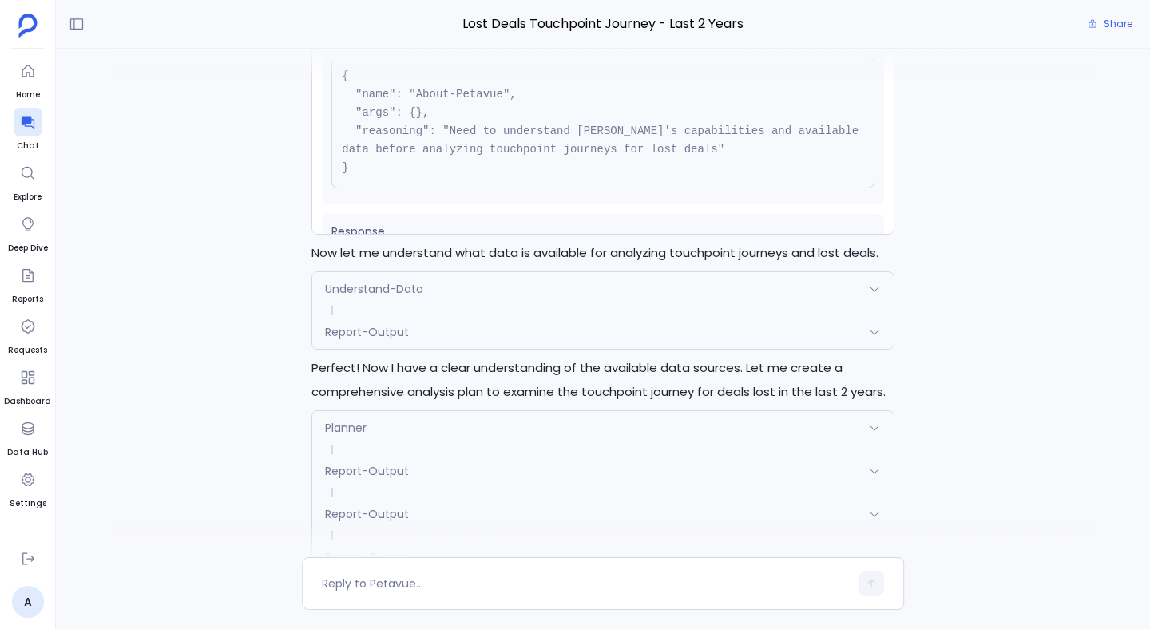
scroll to position [-6624, 0]
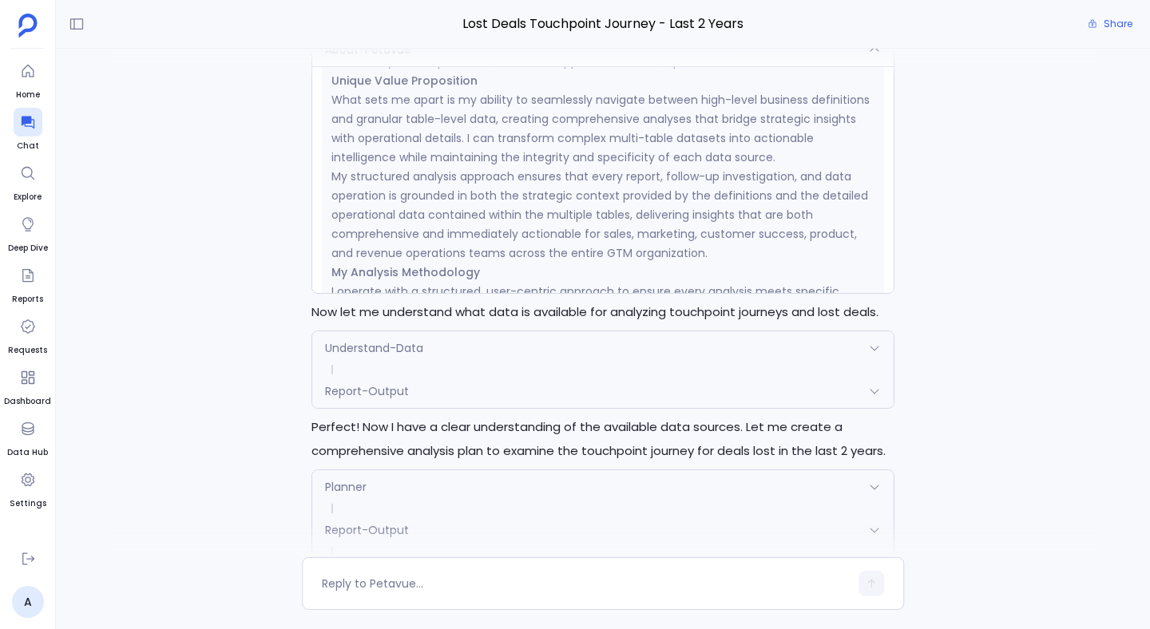
click at [466, 167] on p "What sets me apart is my ability to seamlessly navigate between high-level busi…" at bounding box center [602, 128] width 543 height 77
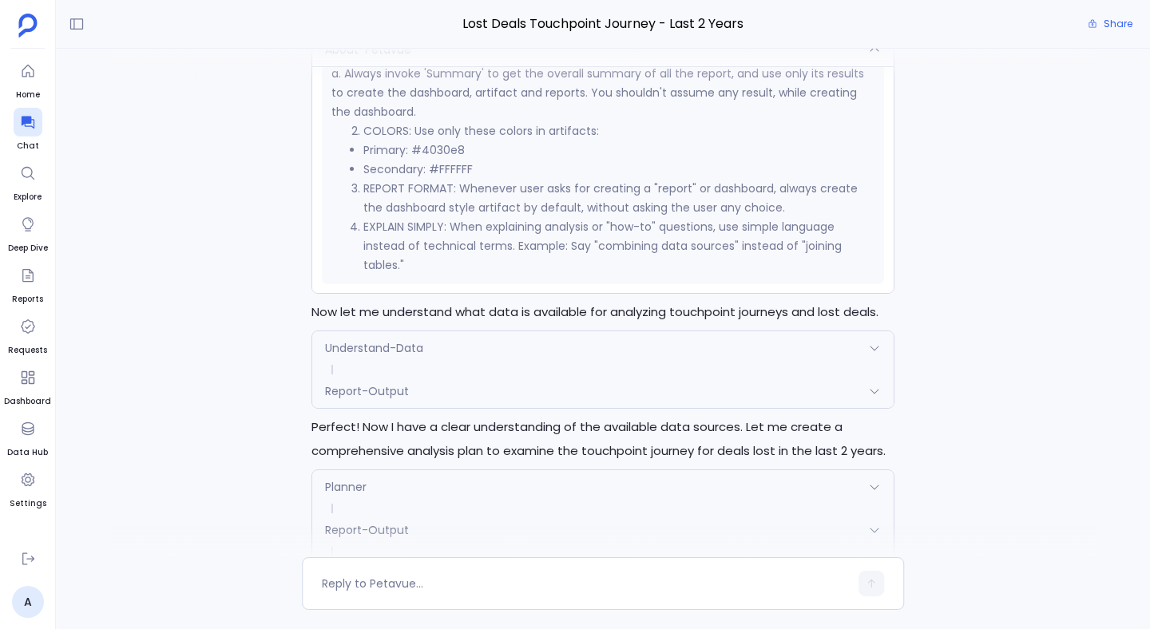
click at [497, 121] on p "a. Always invoke 'Summary' to get the overall summary of all the report, and us…" at bounding box center [602, 93] width 543 height 58
click at [506, 66] on div "About-Petavue" at bounding box center [602, 50] width 581 height 34
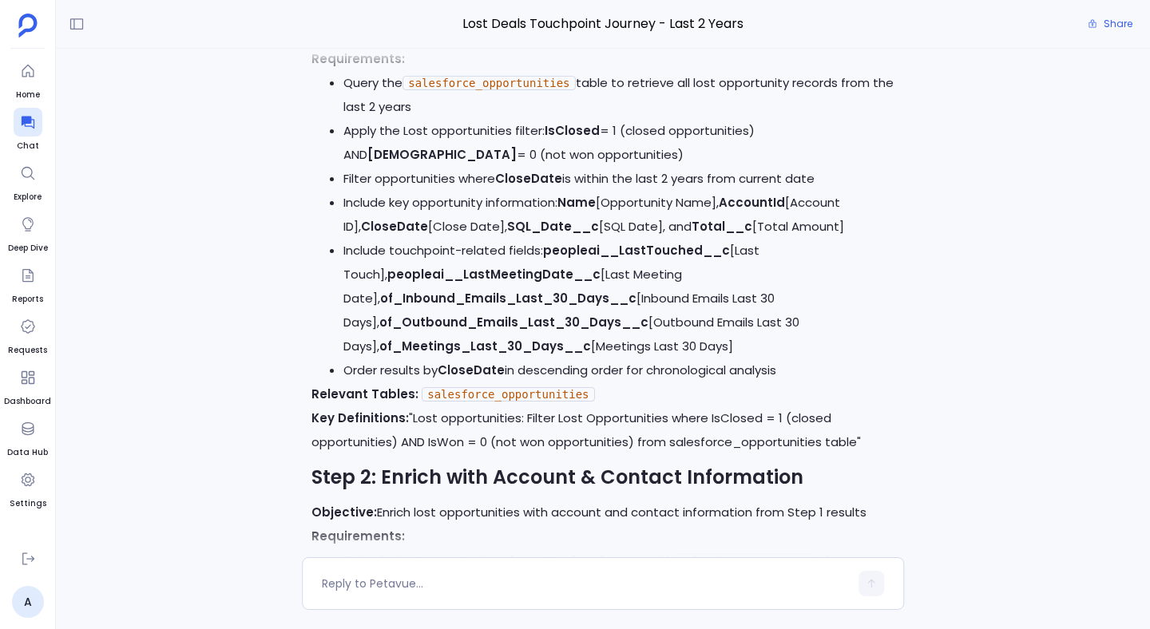
scroll to position [-4098, 0]
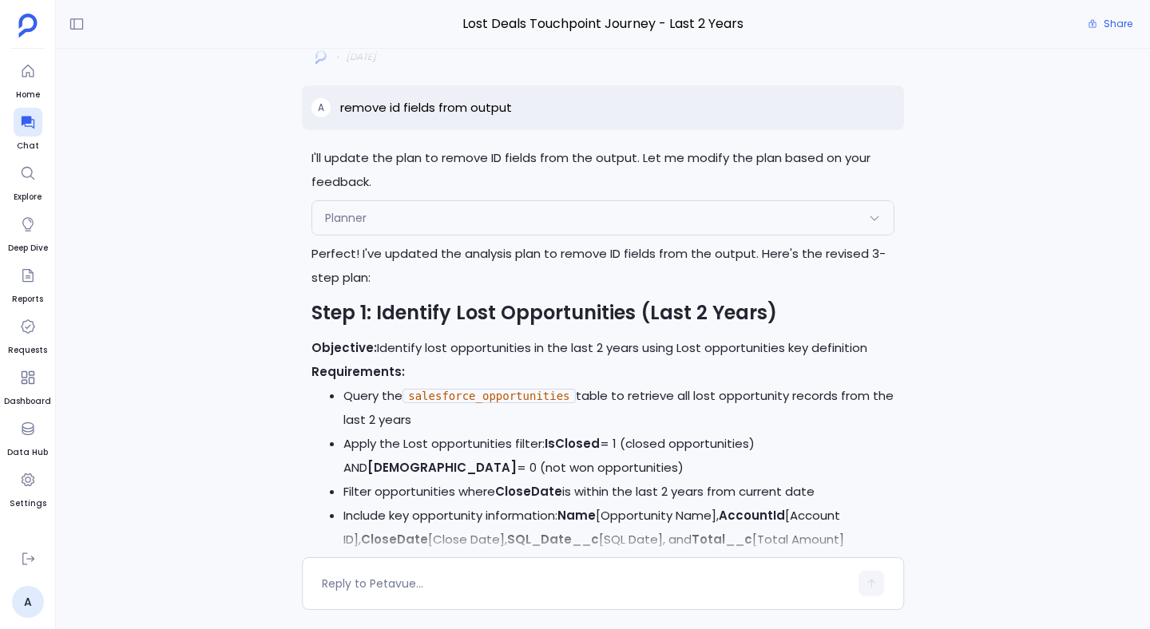
click at [491, 235] on div "Planner" at bounding box center [602, 218] width 581 height 34
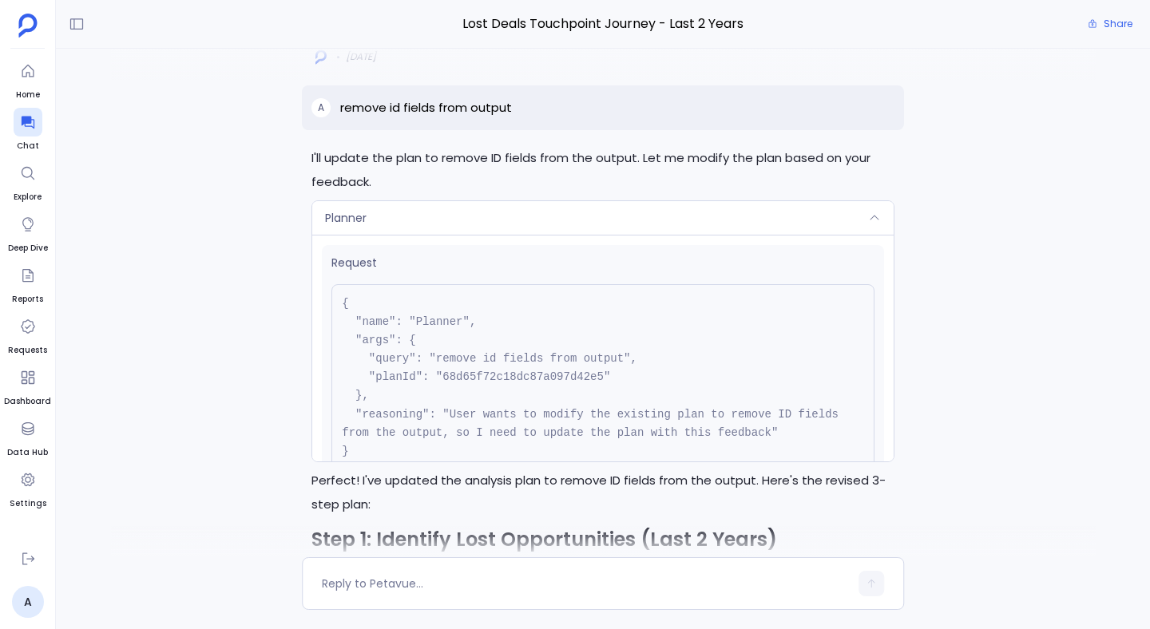
click at [491, 235] on div "Planner" at bounding box center [602, 218] width 581 height 34
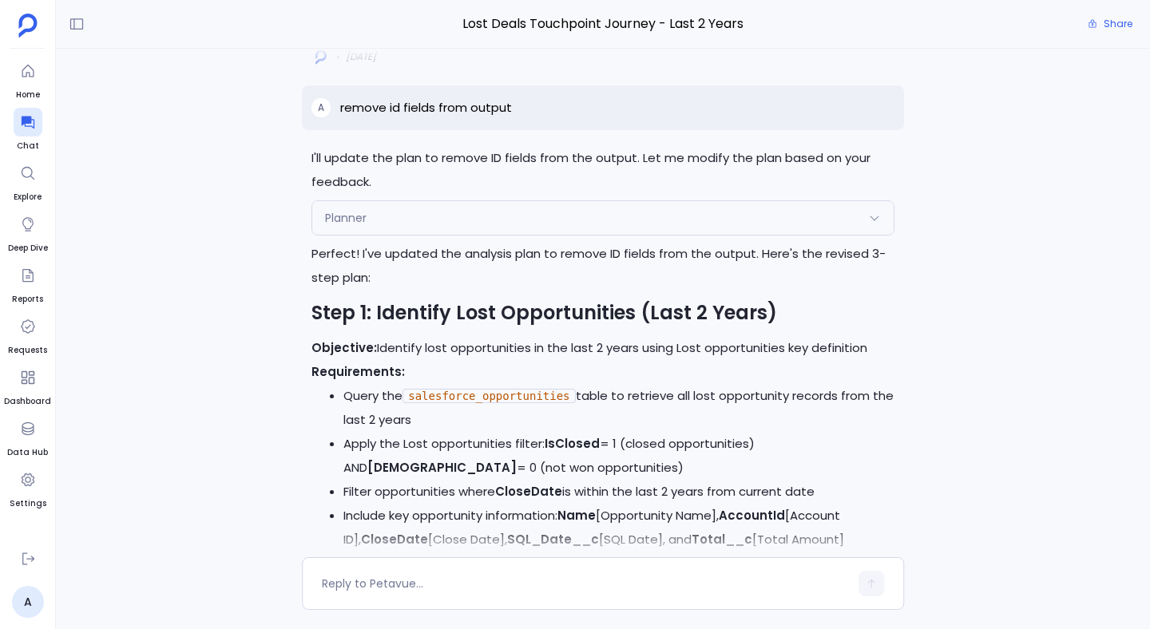
click at [491, 235] on div "Planner" at bounding box center [602, 218] width 581 height 34
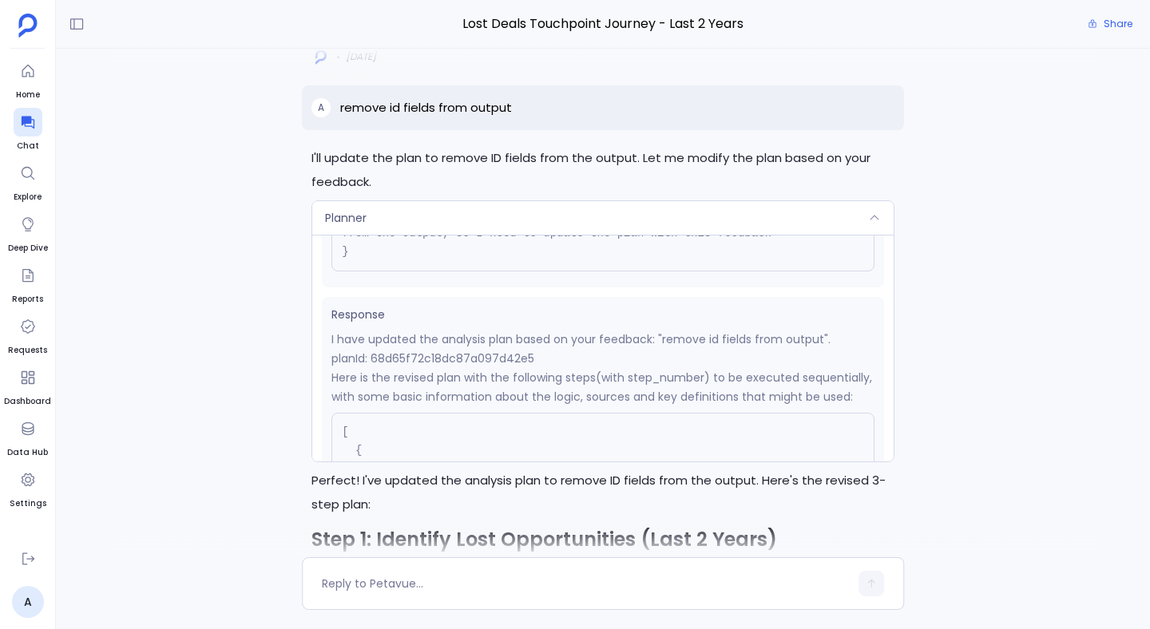
scroll to position [115, 0]
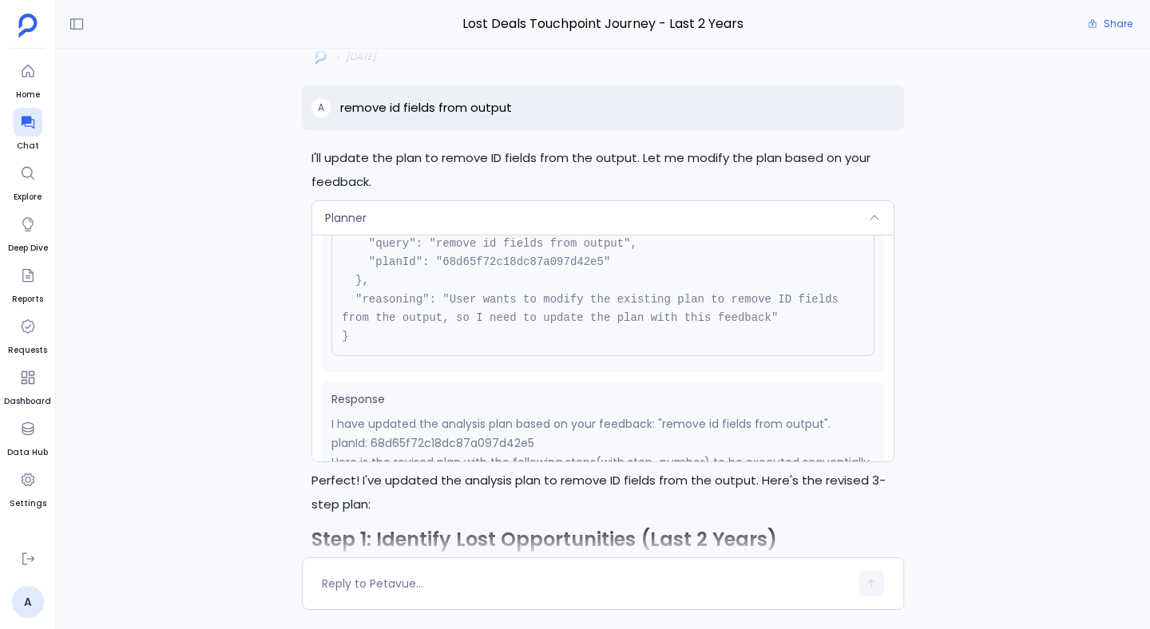
click at [495, 235] on div "Planner" at bounding box center [602, 218] width 581 height 34
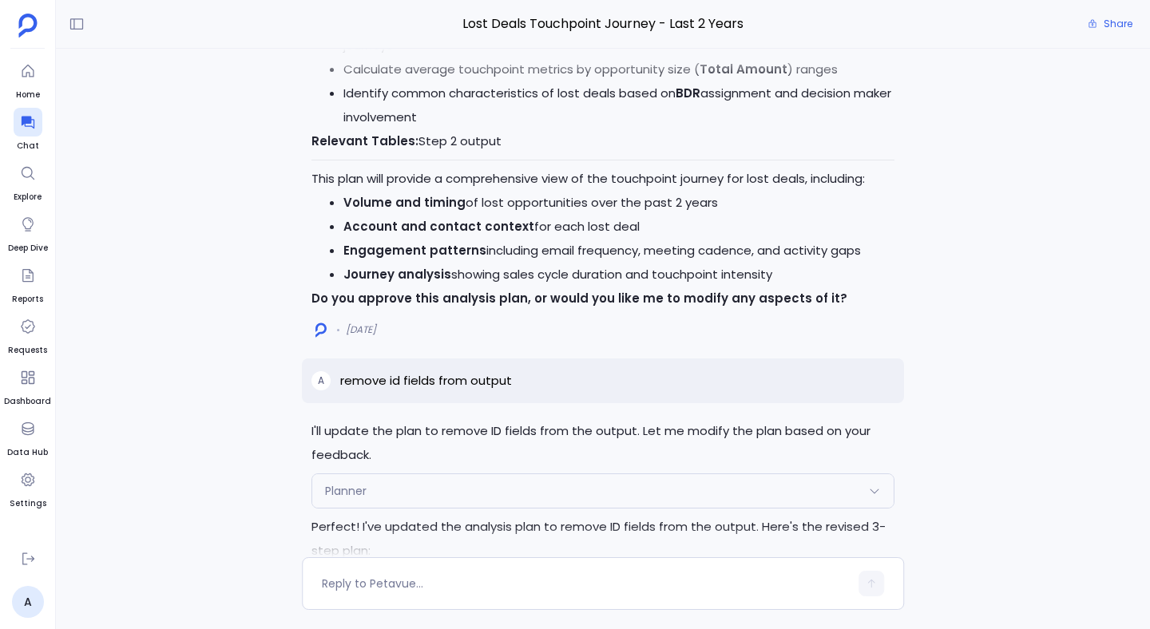
scroll to position [-4687, 0]
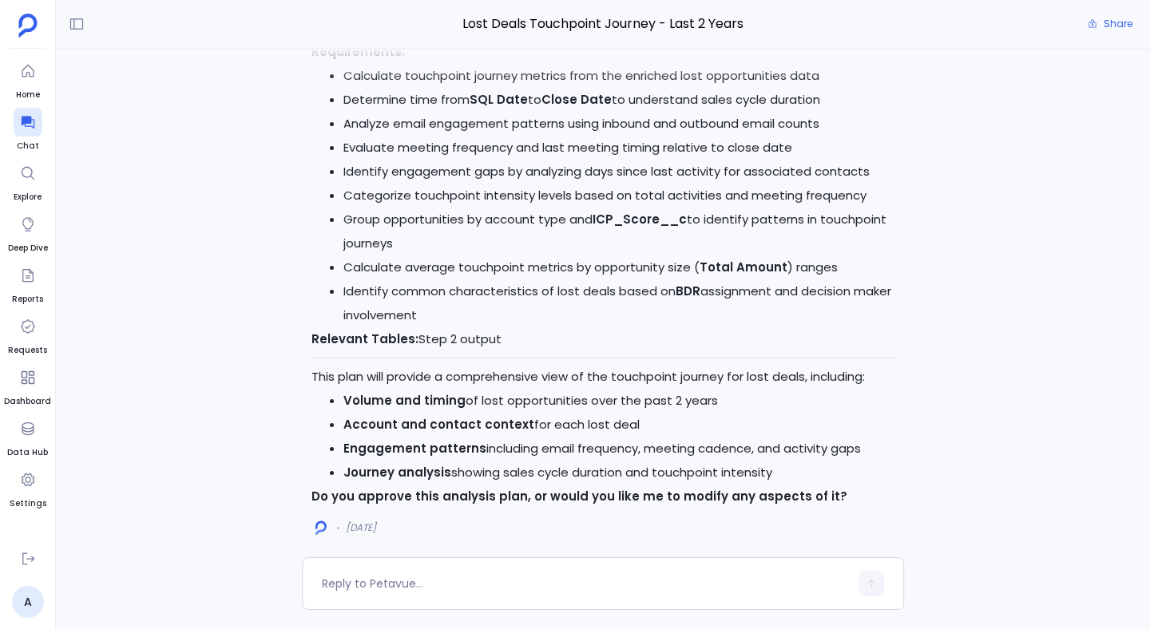
click at [851, 88] on li "Calculate touchpoint journey metrics from the enriched lost opportunities data" at bounding box center [618, 76] width 551 height 24
